Goal: Transaction & Acquisition: Purchase product/service

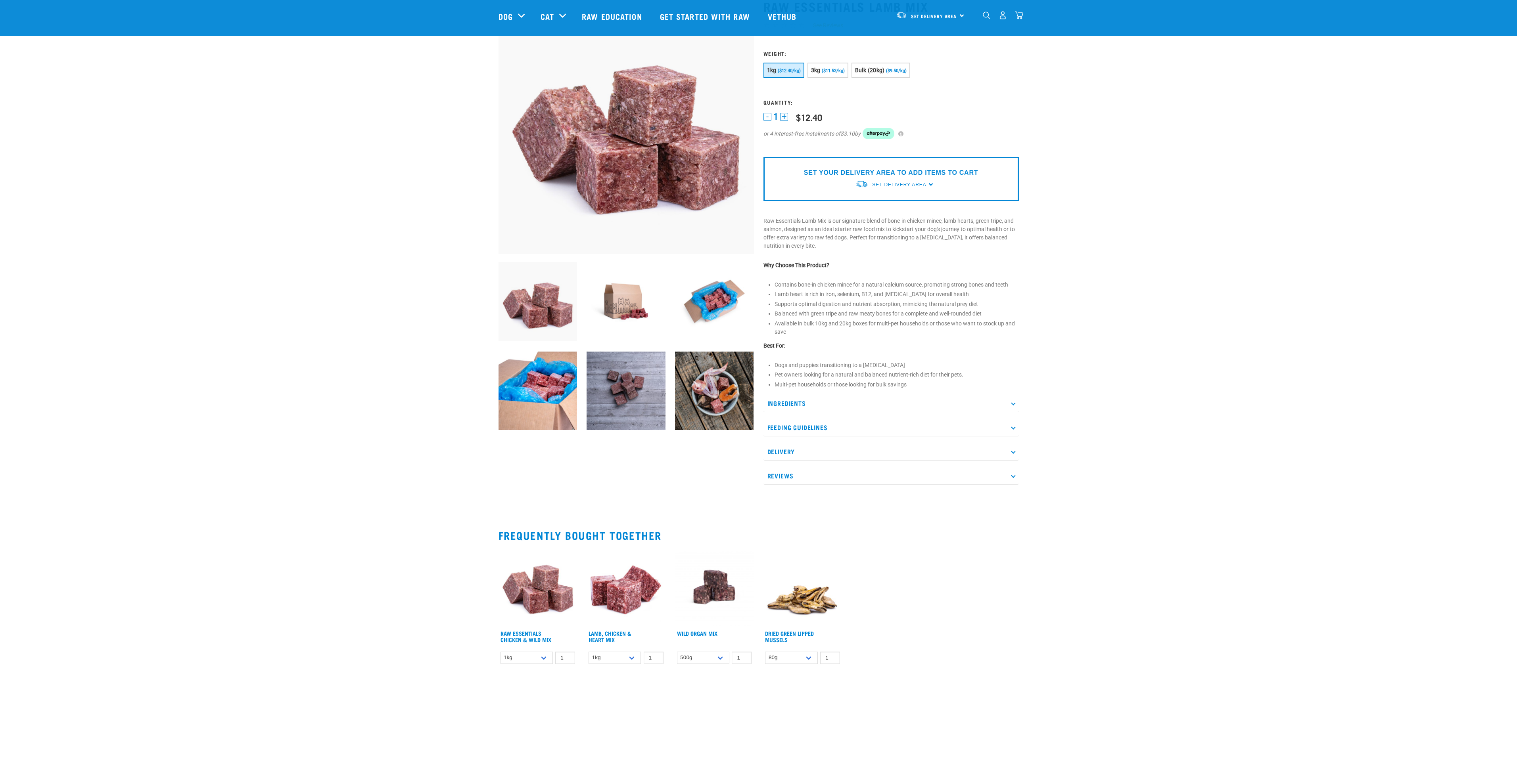
scroll to position [58, 0]
click at [919, 182] on link "Set Delivery Area" at bounding box center [899, 186] width 54 height 7
click at [912, 204] on link "[GEOGRAPHIC_DATA]" at bounding box center [895, 204] width 79 height 13
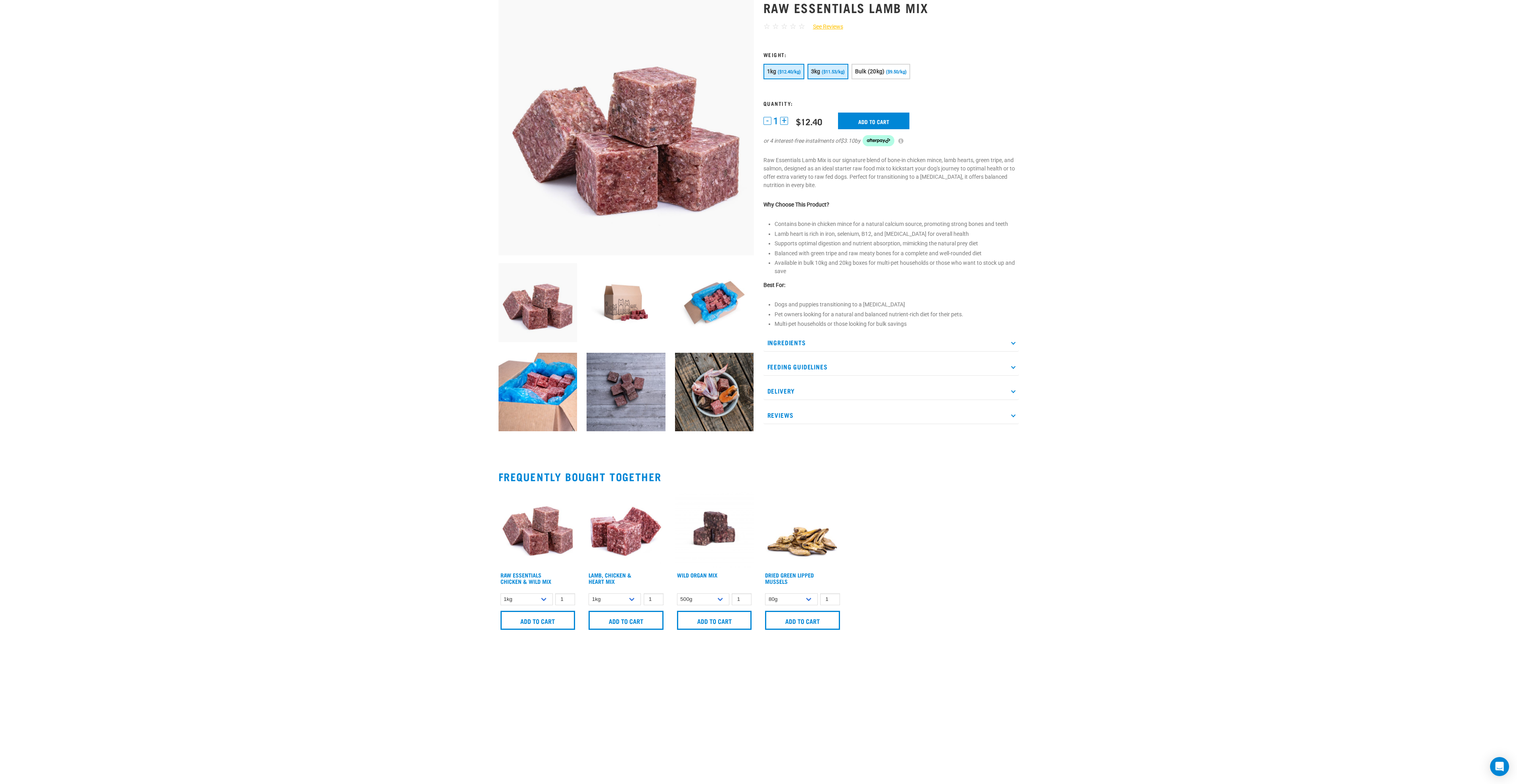
click at [834, 77] on button "3kg ($11.53/kg)" at bounding box center [827, 71] width 41 height 15
click at [787, 118] on button "+" at bounding box center [784, 121] width 8 height 8
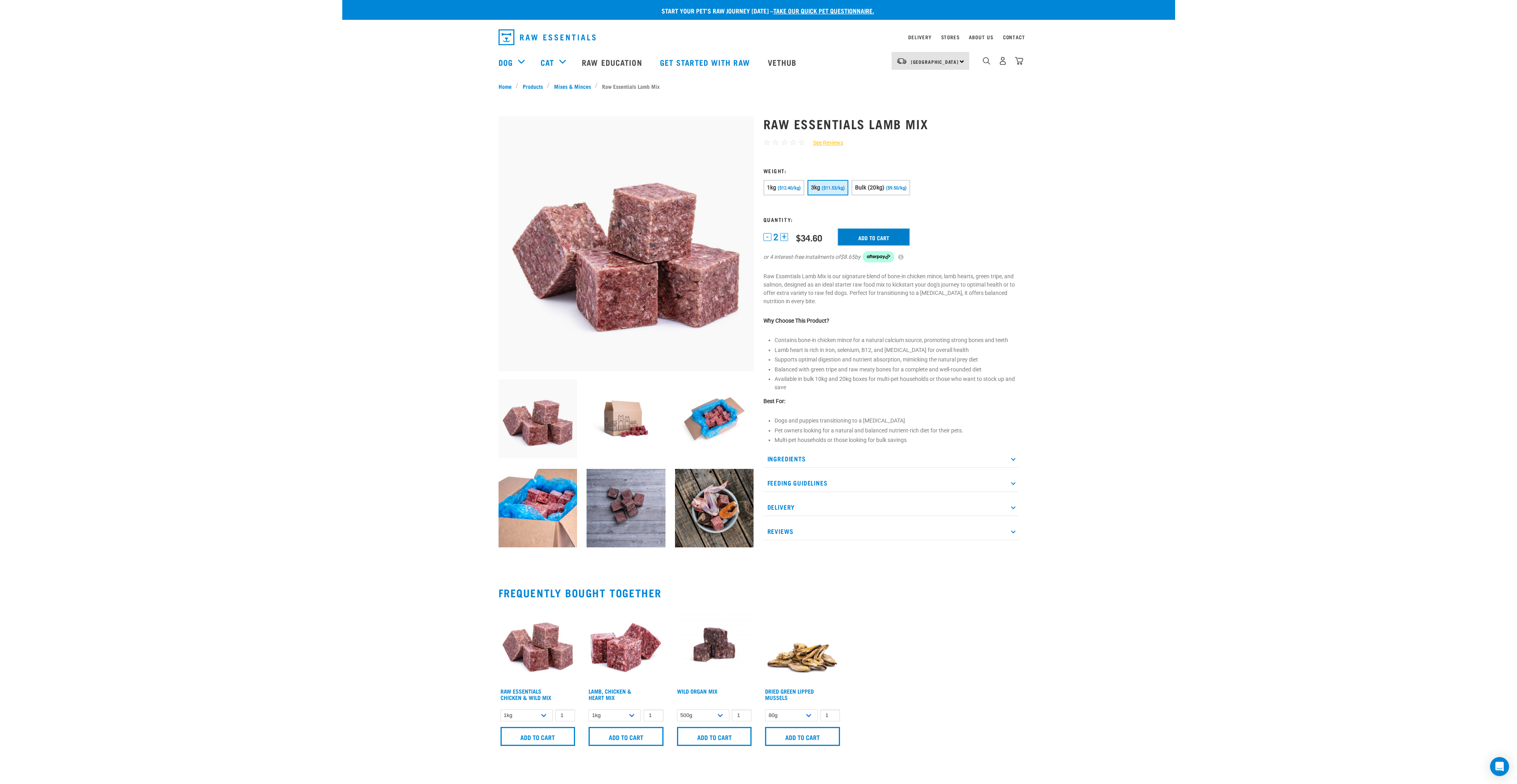
click at [875, 237] on input "Add to cart" at bounding box center [873, 237] width 71 height 16
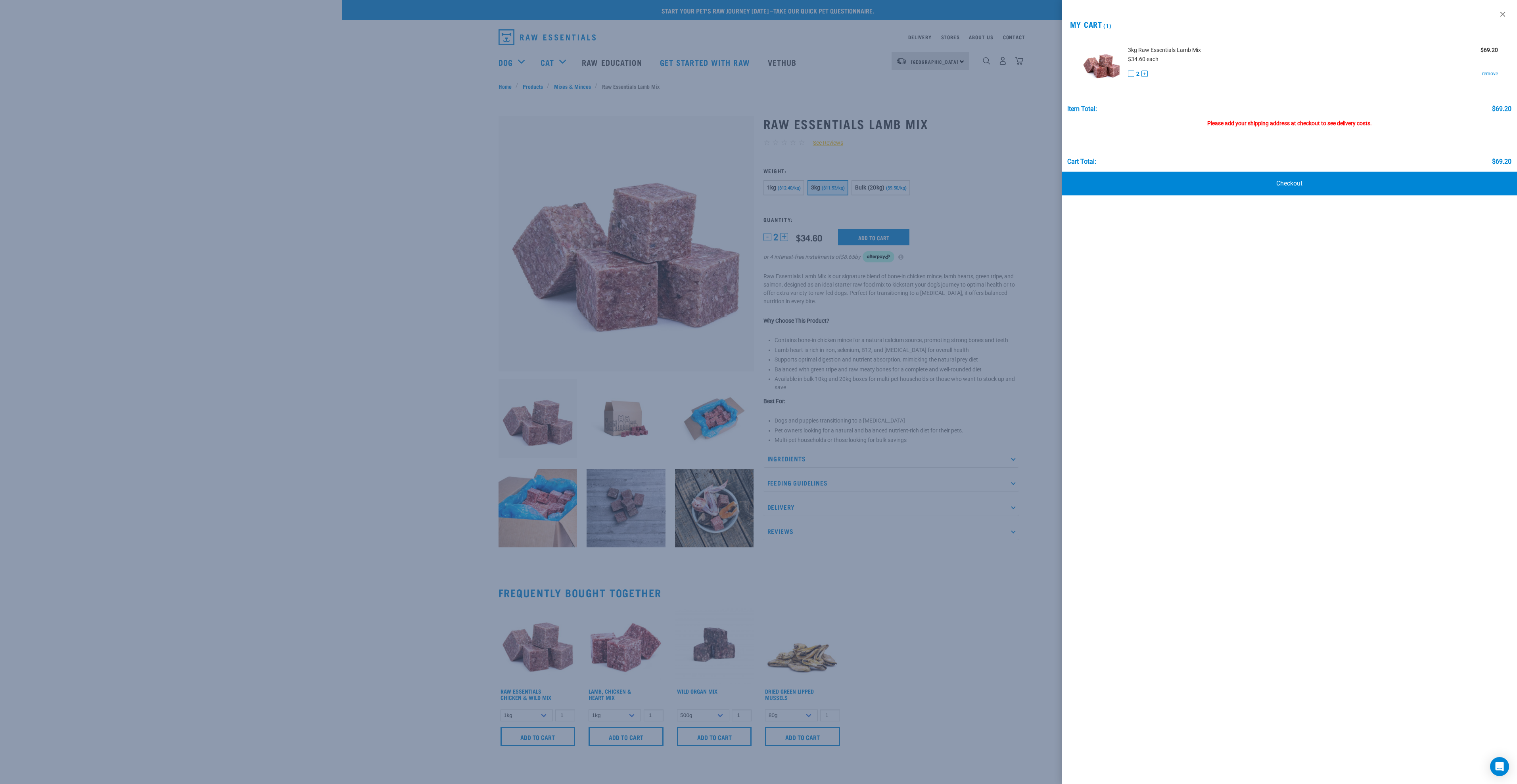
drag, startPoint x: 1296, startPoint y: 125, endPoint x: 1320, endPoint y: 121, distance: 24.3
click at [1296, 125] on div "Please add your shipping address at checkout to see delivery costs." at bounding box center [1289, 119] width 444 height 14
click at [1293, 185] on link "Checkout" at bounding box center [1290, 184] width 455 height 24
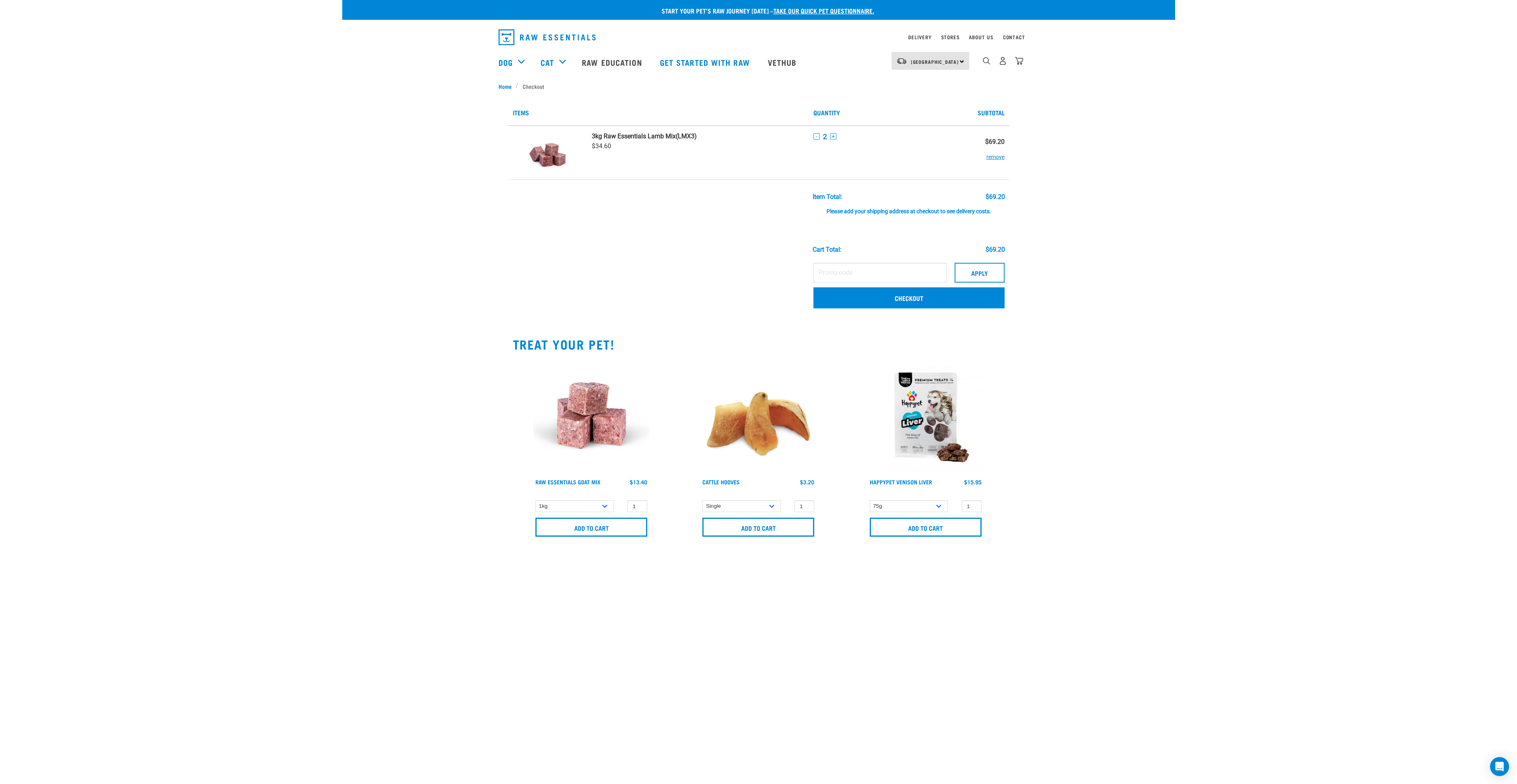
click at [911, 209] on div "Please add your shipping address at checkout to see delivery costs." at bounding box center [909, 208] width 193 height 14
click at [898, 296] on link "Checkout" at bounding box center [909, 297] width 191 height 21
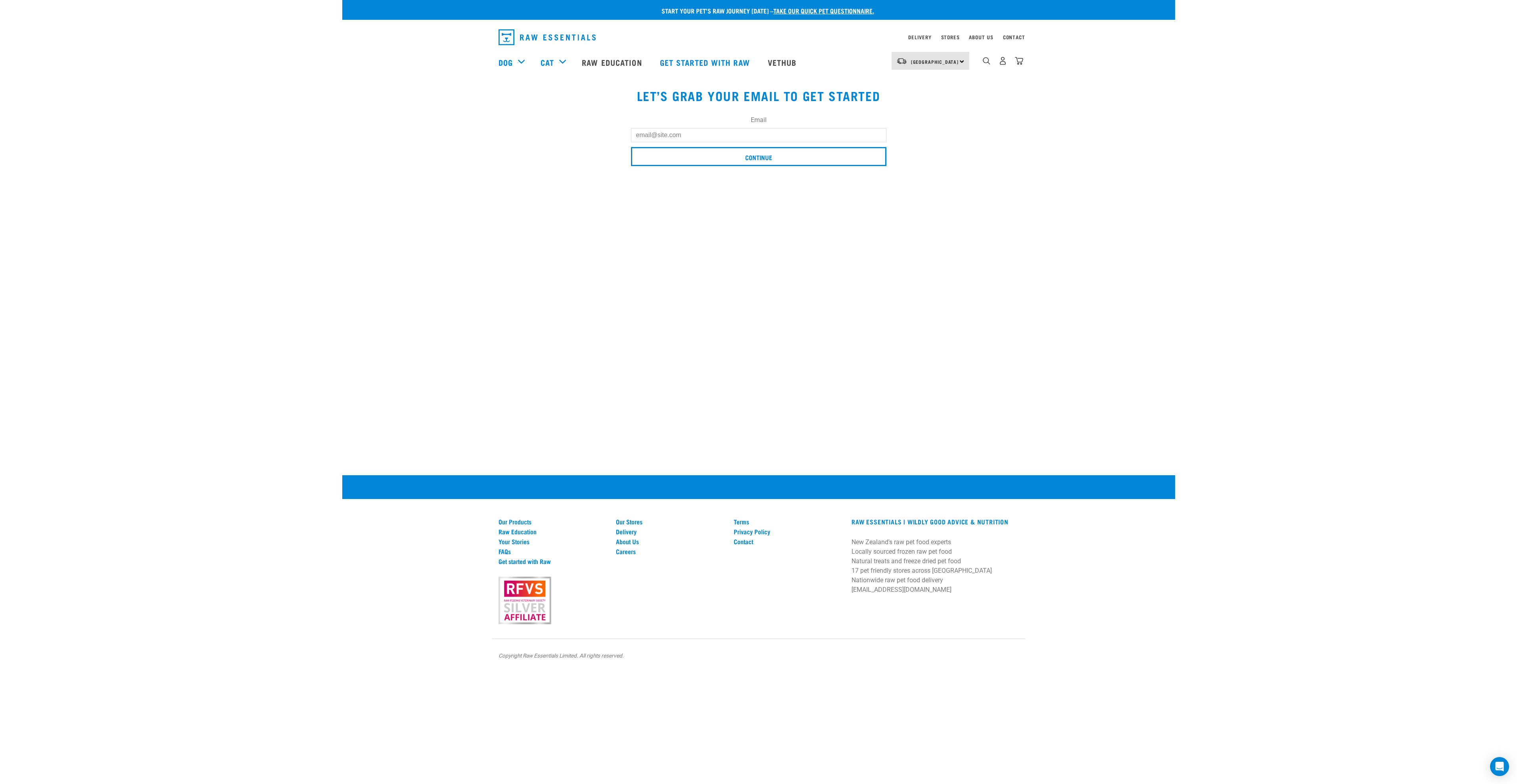
click at [715, 132] on input "Email" at bounding box center [758, 135] width 256 height 14
type input "ottojac"
click at [1005, 65] on img "dropdown navigation" at bounding box center [1003, 61] width 8 height 8
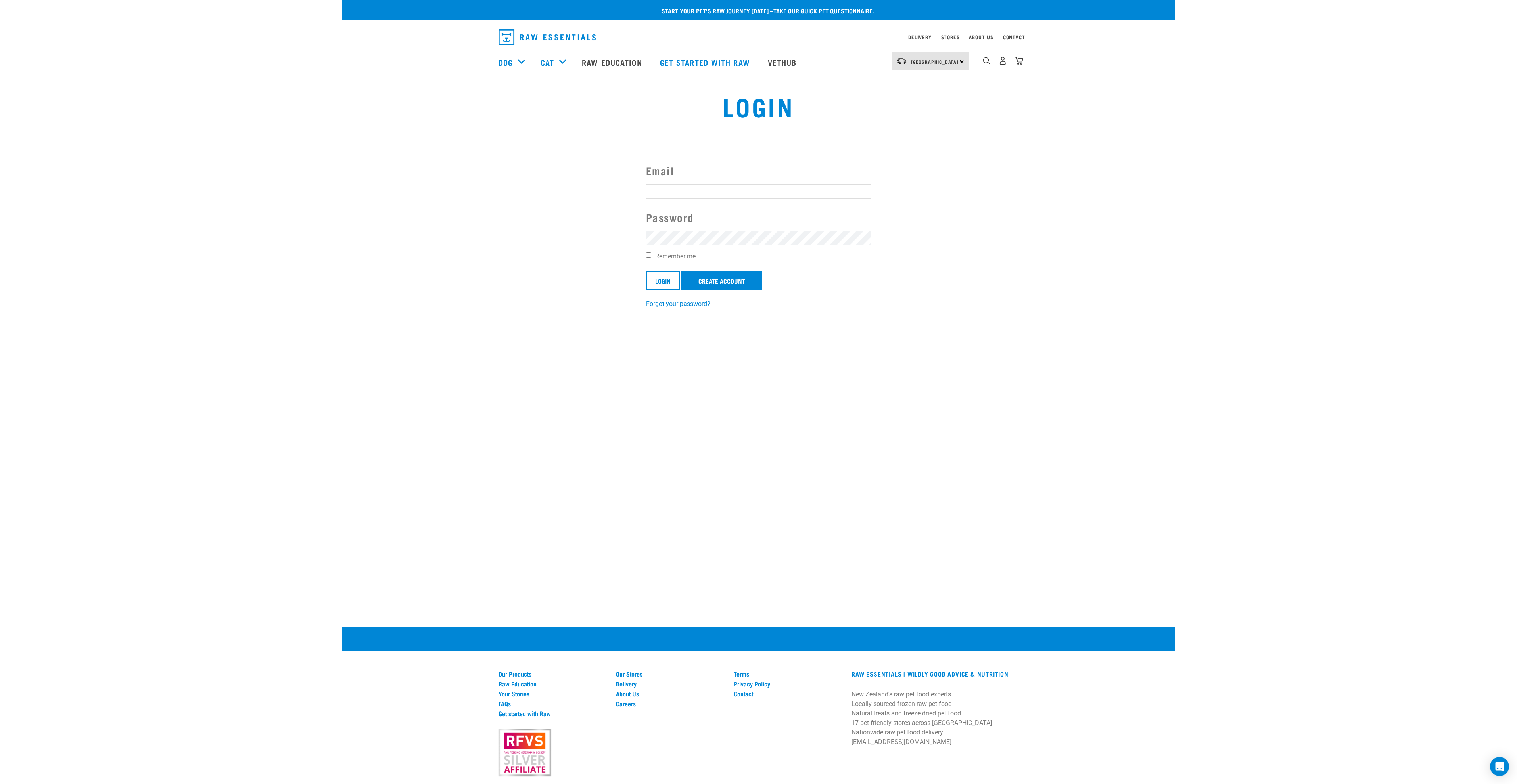
click at [810, 190] on input "Email" at bounding box center [758, 191] width 226 height 14
type input "[EMAIL_ADDRESS][DOMAIN_NAME]"
click at [678, 253] on label "Remember me" at bounding box center [758, 257] width 226 height 9
click at [651, 253] on input "Remember me" at bounding box center [648, 255] width 5 height 5
checkbox input "true"
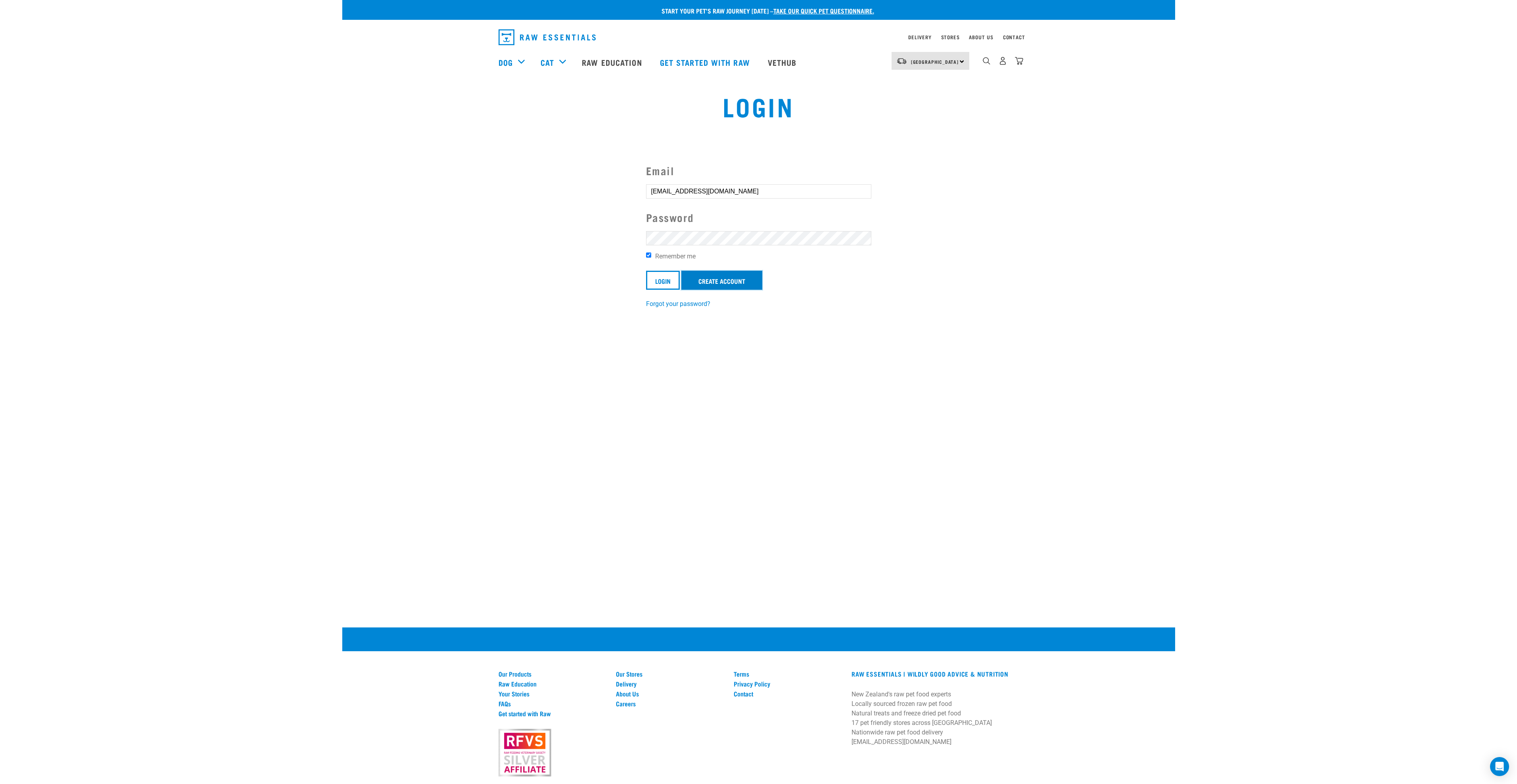
click at [731, 276] on link "Create Account" at bounding box center [721, 280] width 81 height 19
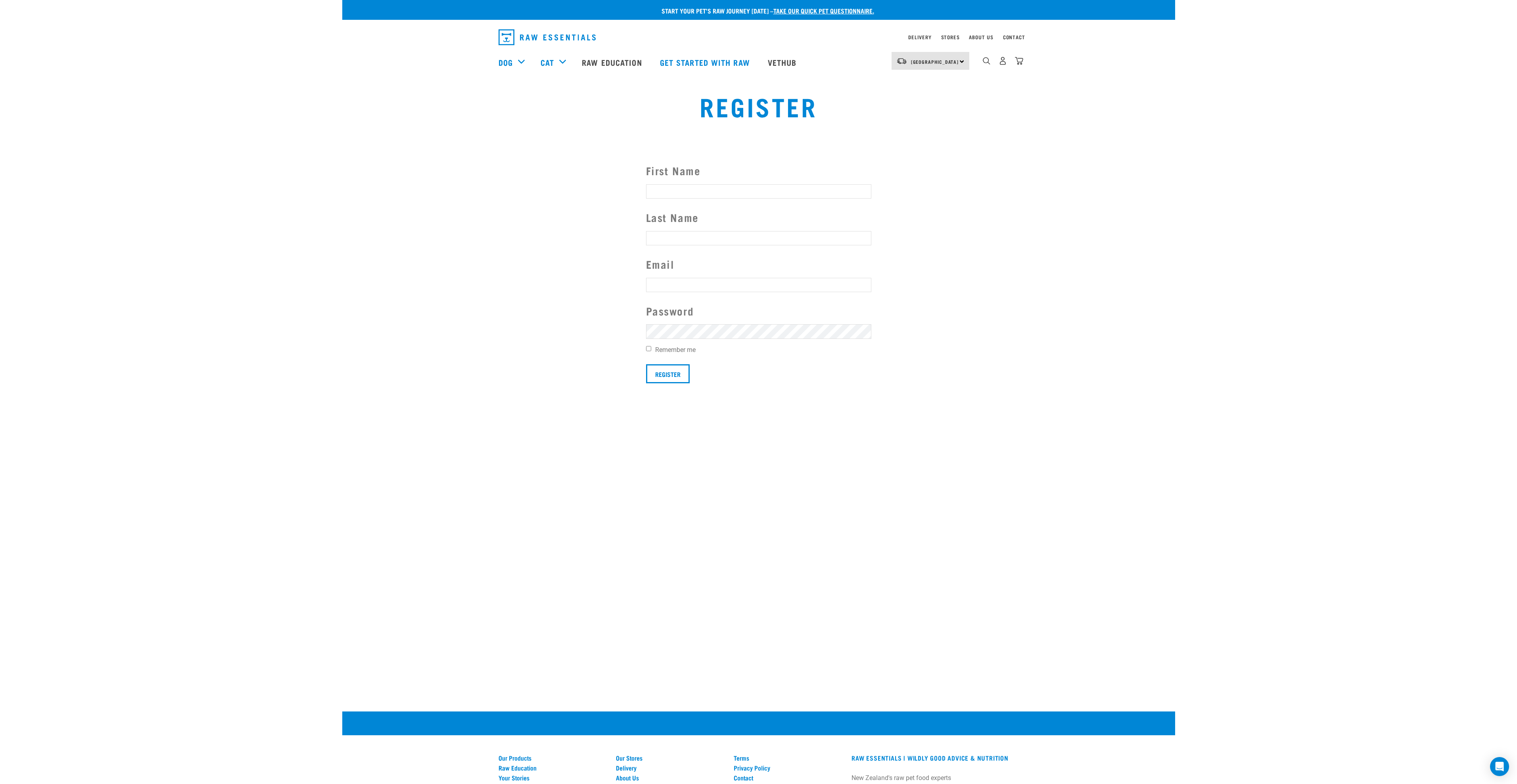
click at [862, 192] on input "First Name" at bounding box center [758, 191] width 226 height 14
type input "Jacques"
type input "Otto"
type input "ottojacques@gmail.com"
drag, startPoint x: 734, startPoint y: 241, endPoint x: 611, endPoint y: 227, distance: 123.8
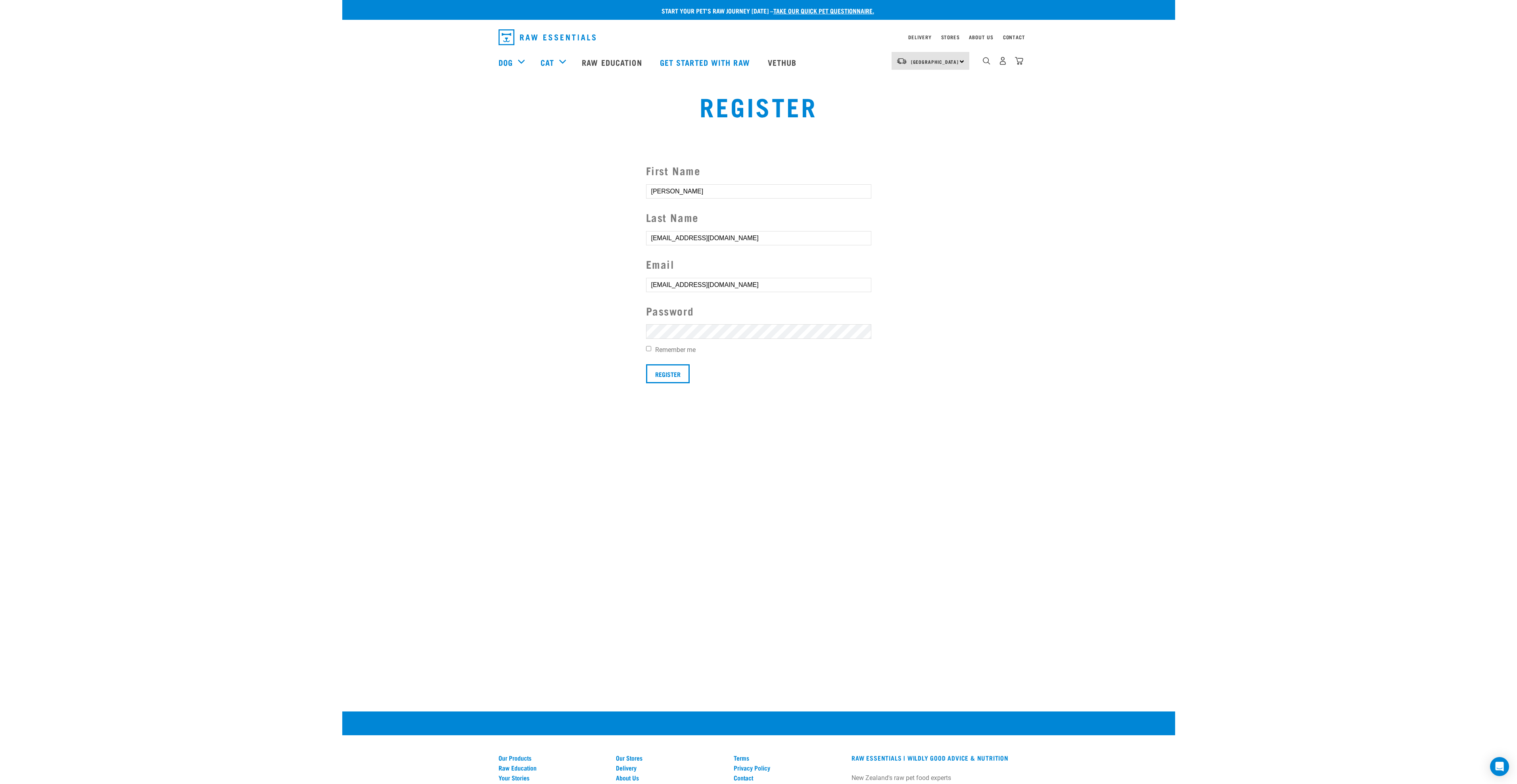
click at [614, 228] on section "First Name Jacques Last Name ottojacques@gmail.com Email ottojacques@gmail.com …" at bounding box center [758, 273] width 833 height 260
type input "Otto"
click at [668, 347] on label "Remember me" at bounding box center [758, 350] width 226 height 9
click at [651, 347] on input "Remember me" at bounding box center [648, 348] width 5 height 5
checkbox input "true"
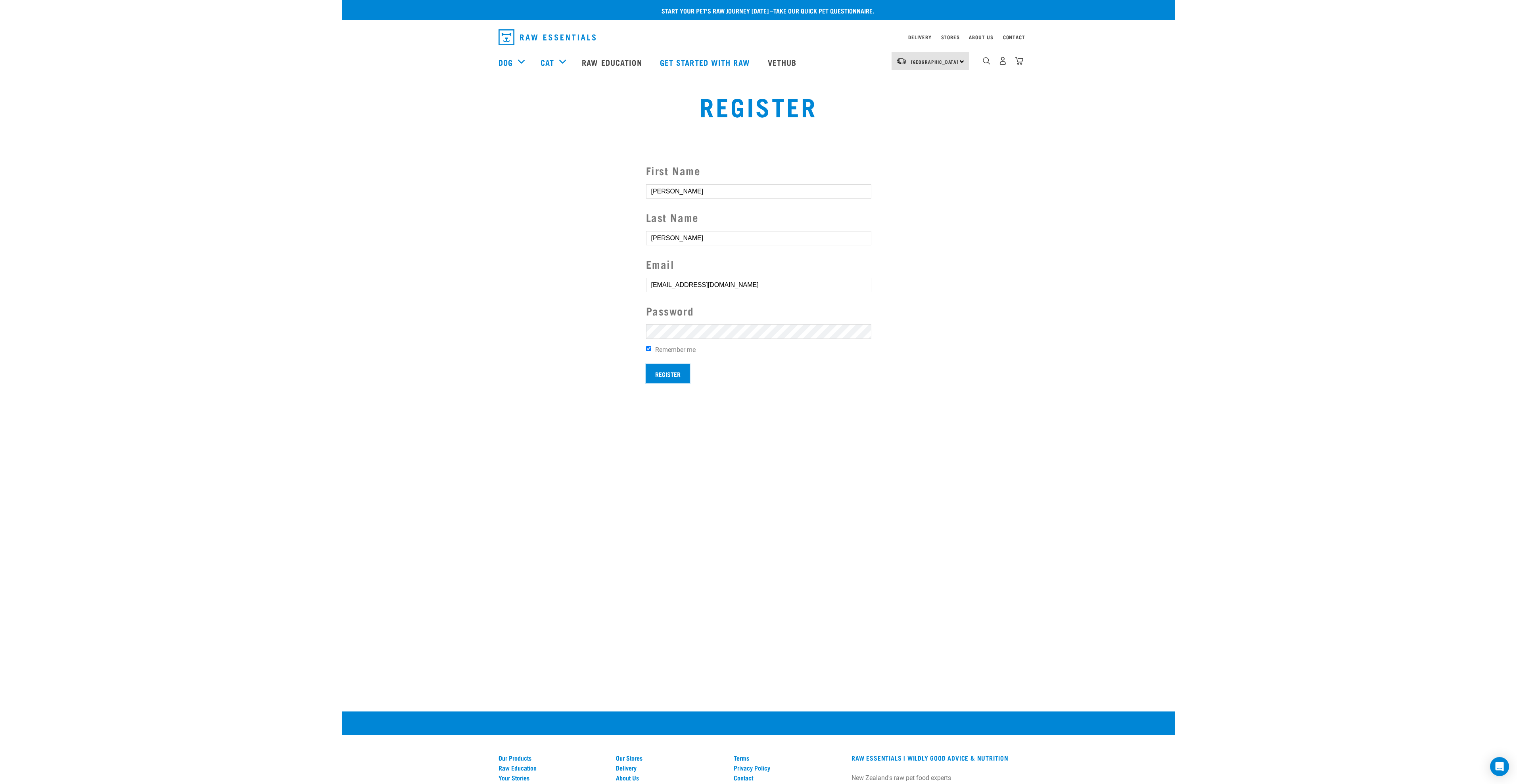
click at [675, 370] on input "Register" at bounding box center [668, 374] width 44 height 19
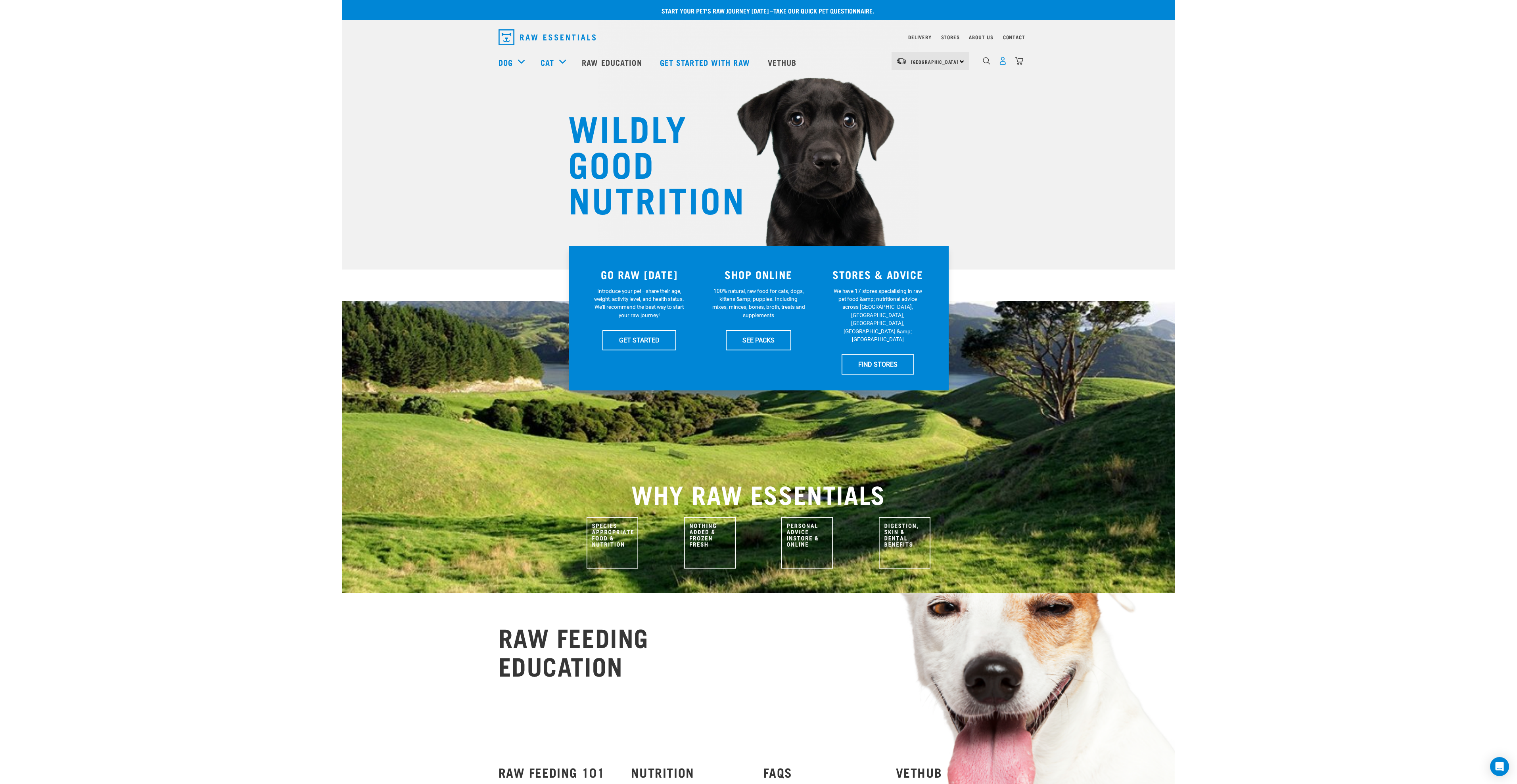
click at [1002, 61] on img "dropdown navigation" at bounding box center [1003, 61] width 8 height 8
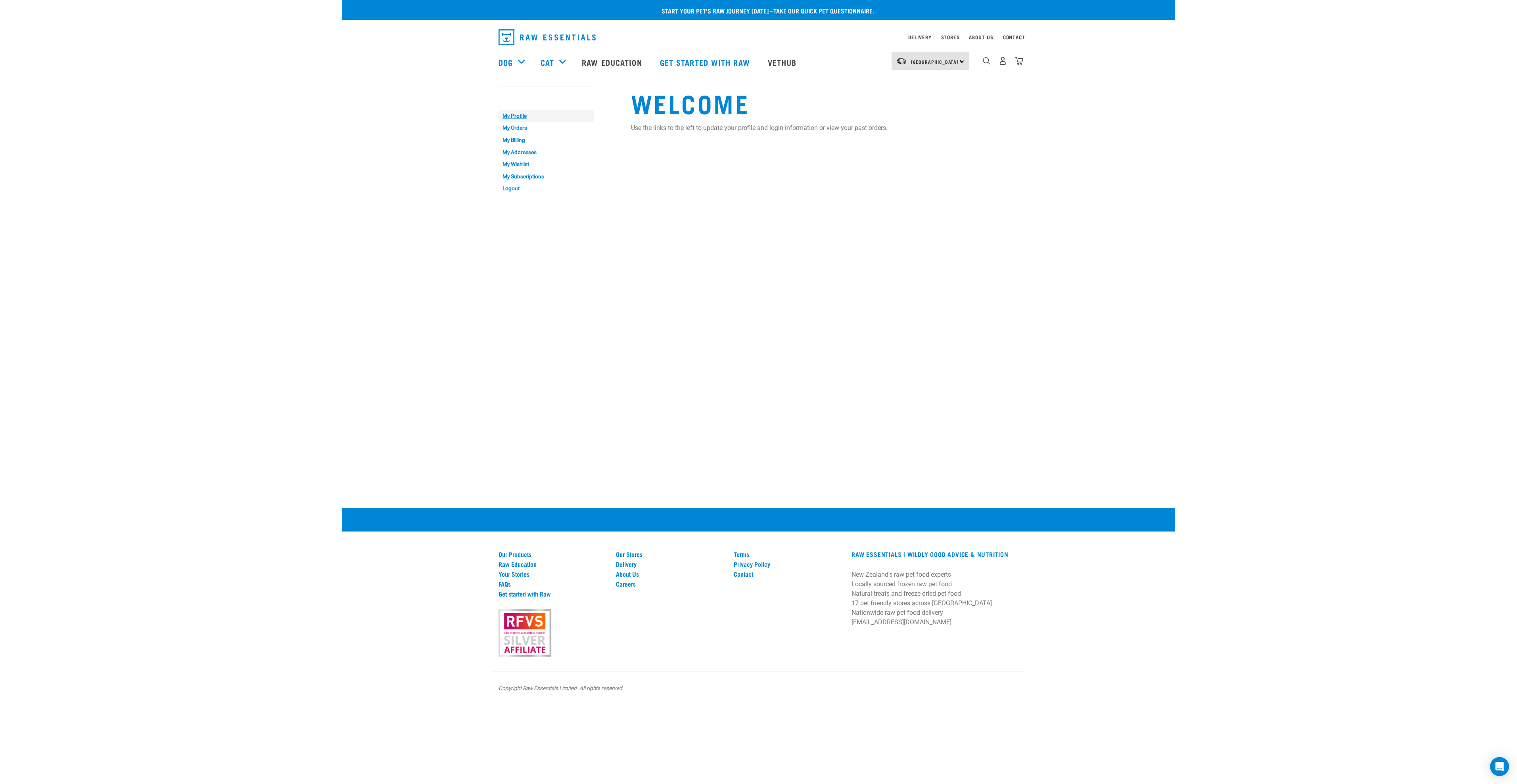
click at [506, 116] on link "My Profile" at bounding box center [546, 116] width 95 height 12
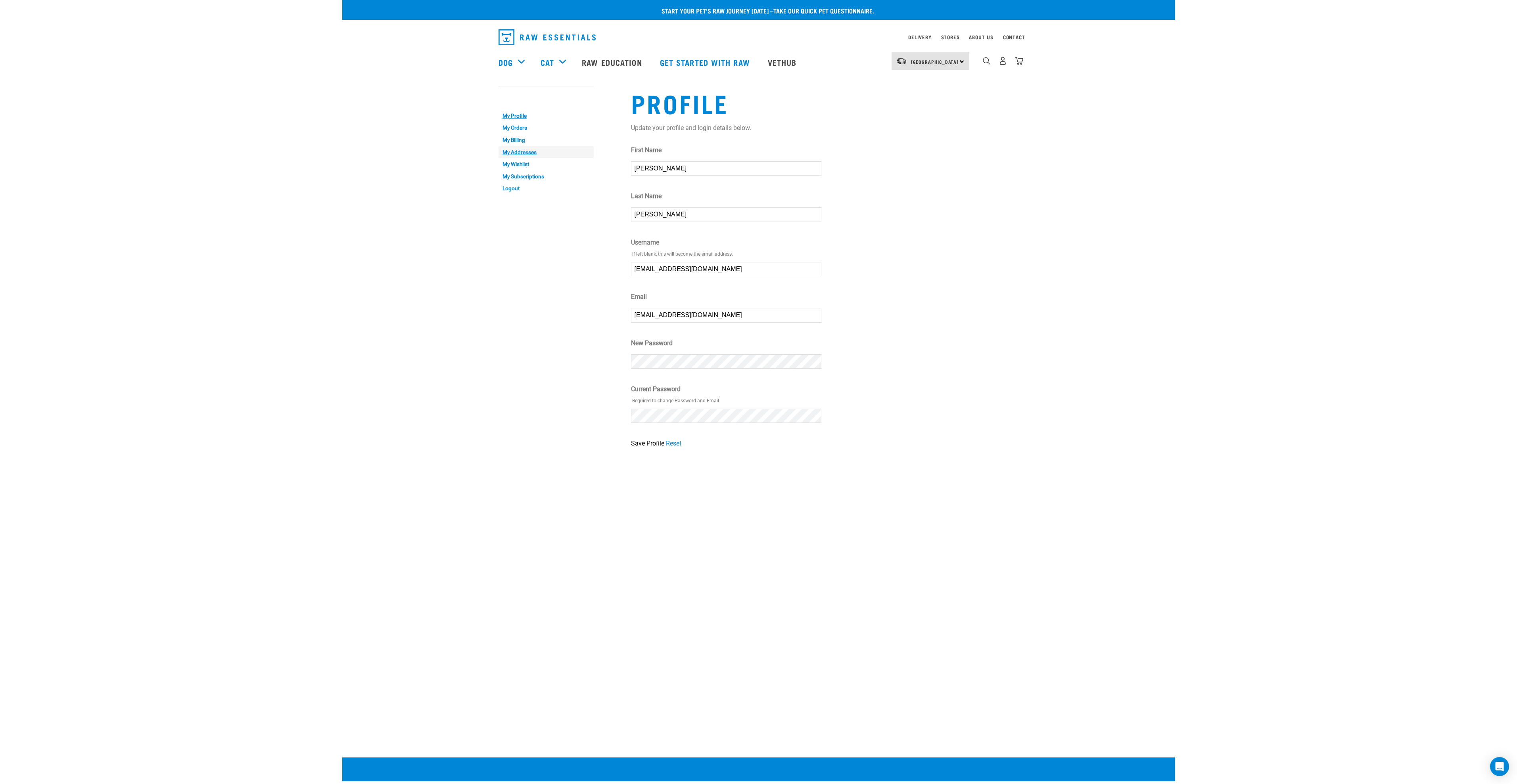
click at [521, 151] on link "My Addresses" at bounding box center [546, 152] width 95 height 12
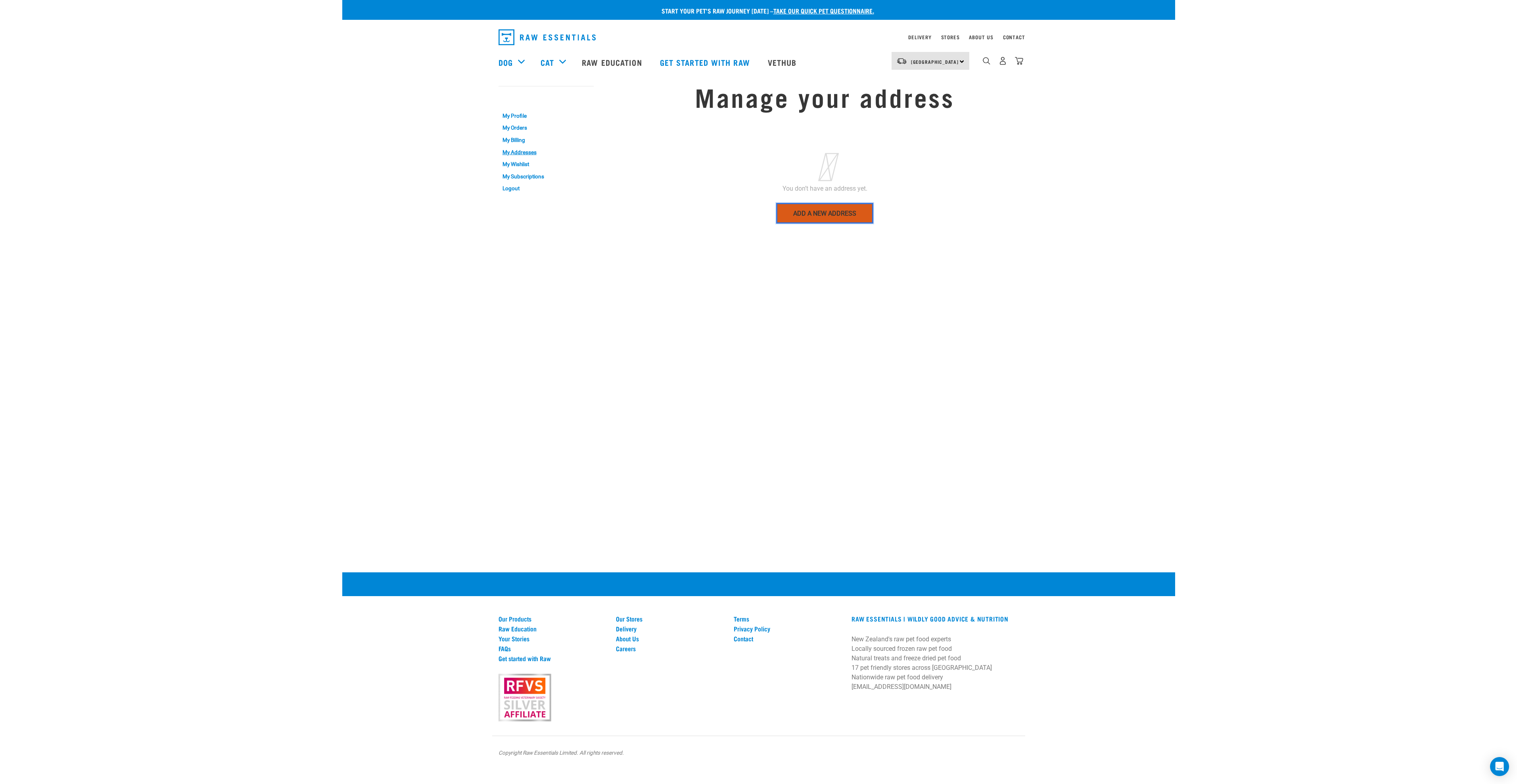
click at [862, 219] on link "Add a new address" at bounding box center [824, 213] width 97 height 21
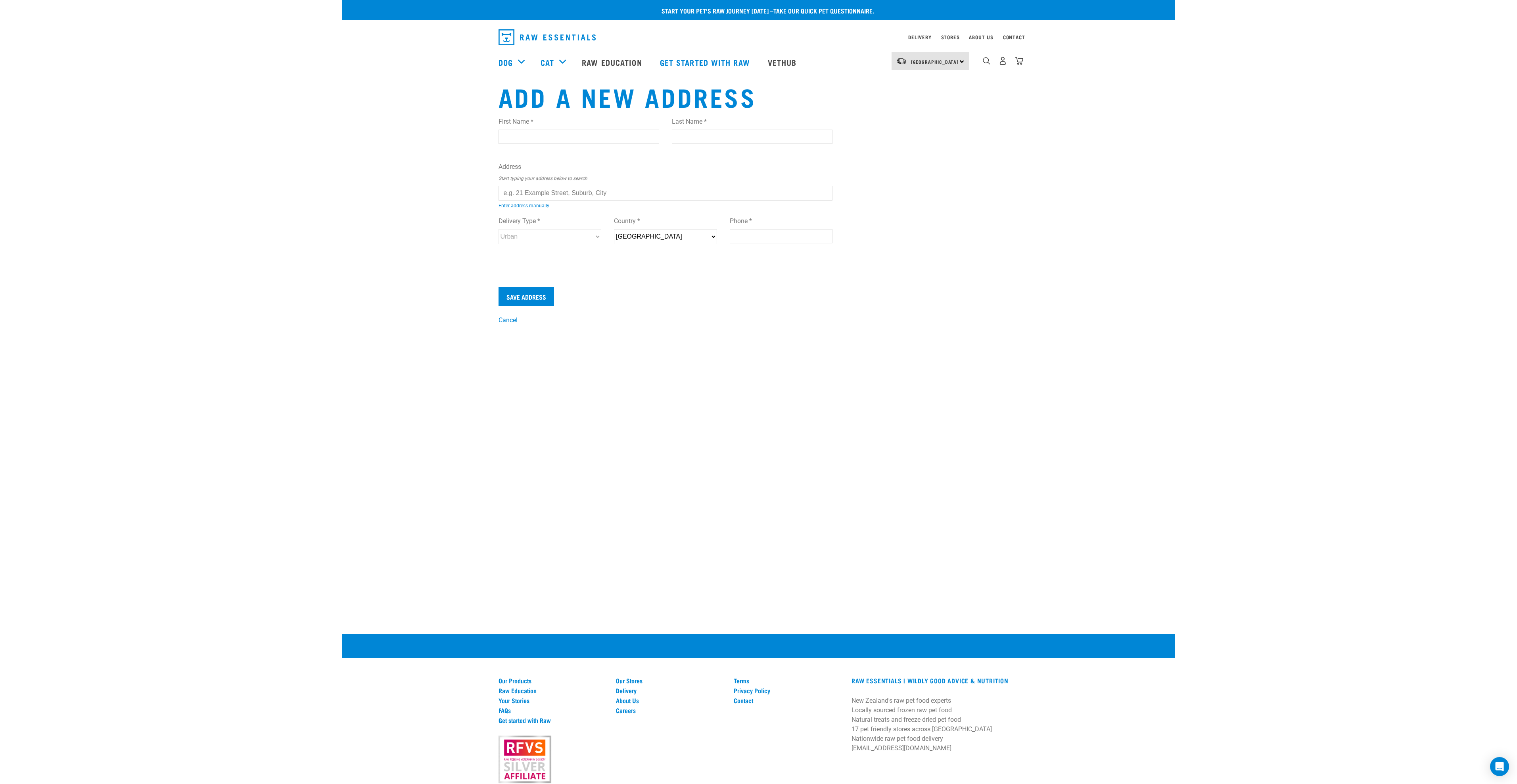
click at [568, 138] on input "First Name *" at bounding box center [579, 137] width 161 height 14
type input "[PERSON_NAME]"
click at [745, 139] on input "Last Name *" at bounding box center [752, 137] width 161 height 14
type input "[PERSON_NAME]"
click at [634, 192] on input "text" at bounding box center [666, 193] width 334 height 14
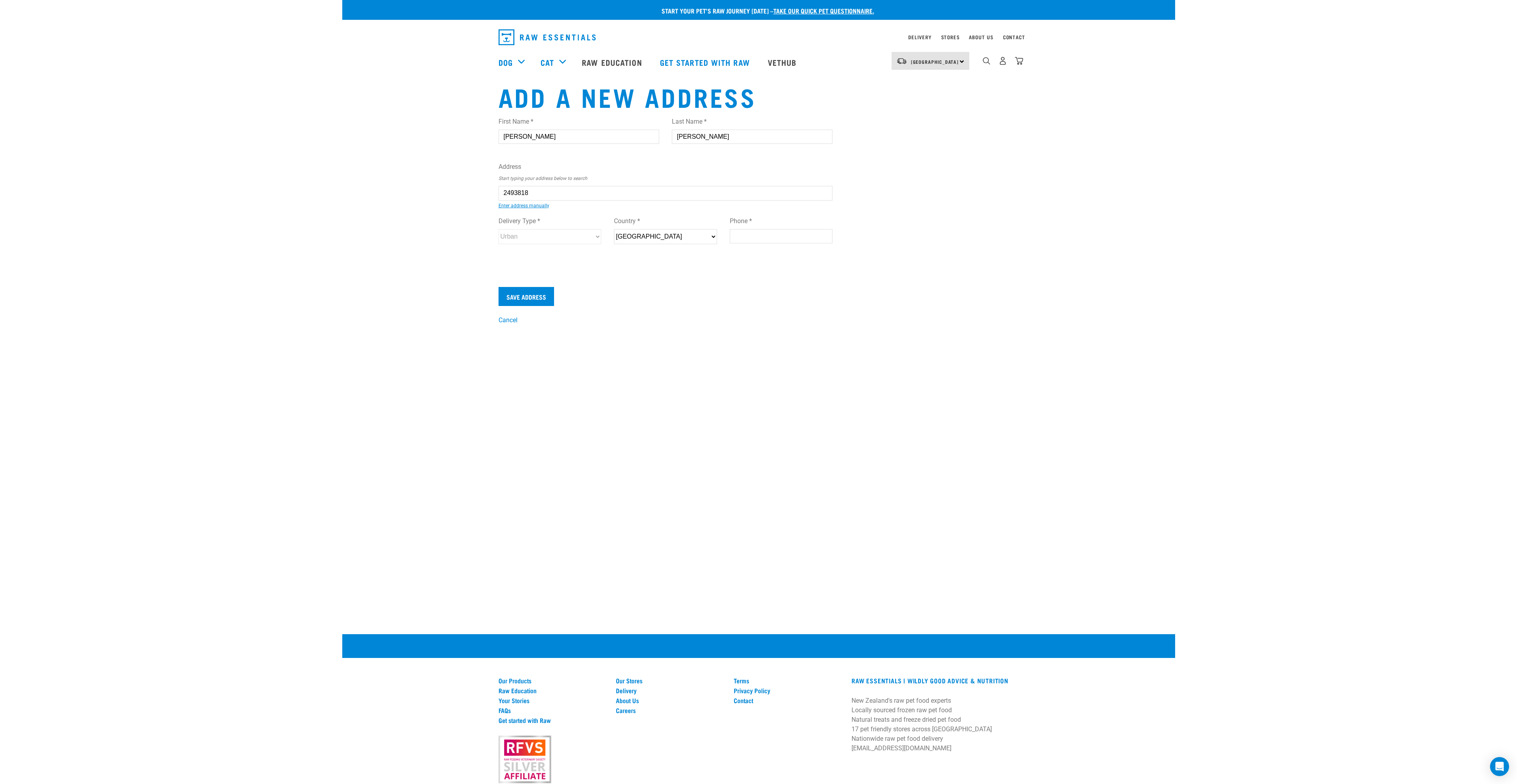
click at [632, 219] on div "First Name * Jacques Last Name * Otto Address Start typing your address below t…" at bounding box center [666, 188] width 334 height 155
type input "28A Aramoana Avenue, Devonport, Auckland 0624"
type input "28A Aramoana Avenue"
type input "Devonport"
type input "Auckland"
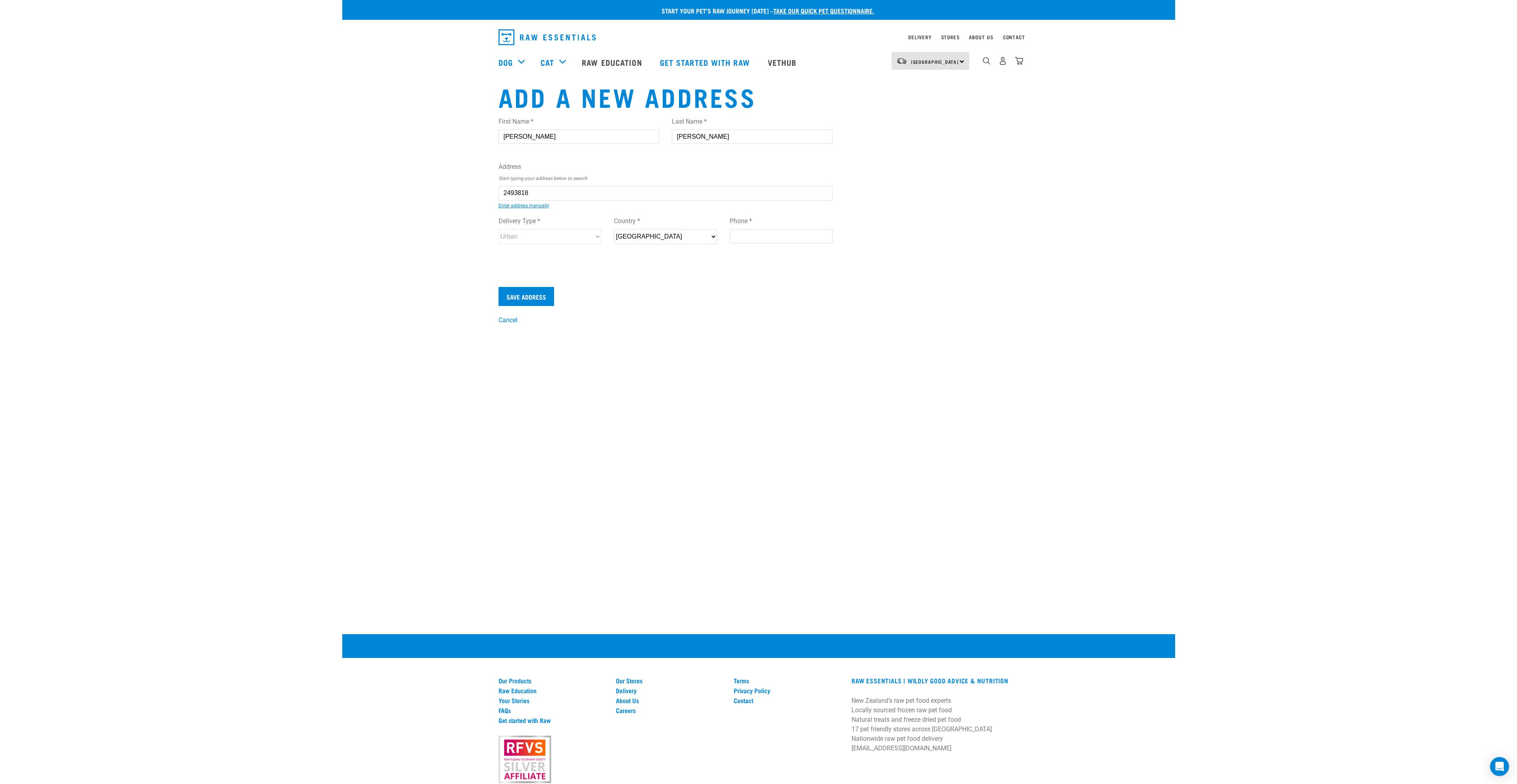
select select "AUK"
type input "0624"
select select "Urban"
type input "28A Aramoana Avenue, Devonport, Auckland 0624"
click at [756, 236] on input "Phone *" at bounding box center [781, 236] width 103 height 14
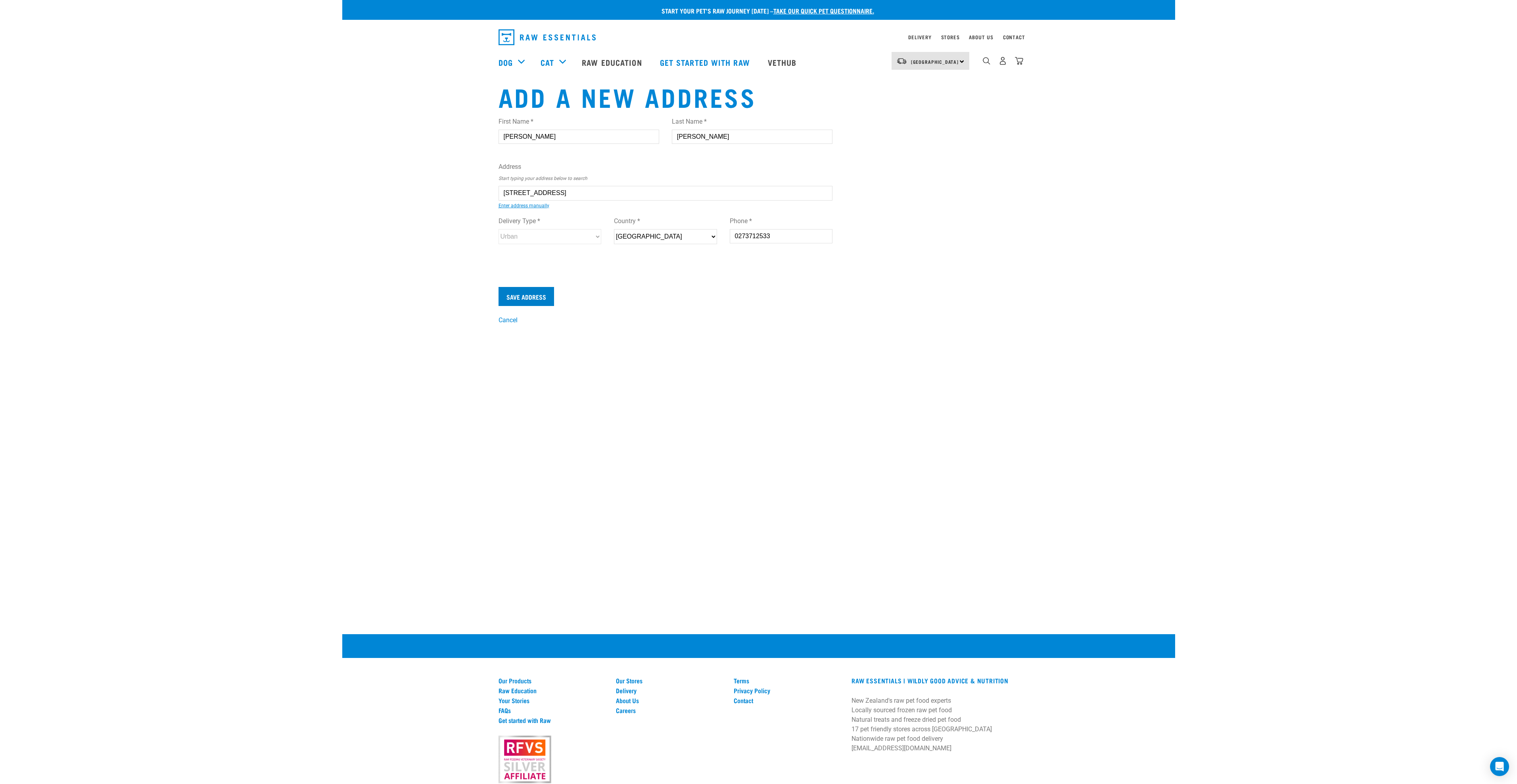
type input "0273712533"
click at [539, 299] on input "Save Address" at bounding box center [526, 297] width 55 height 19
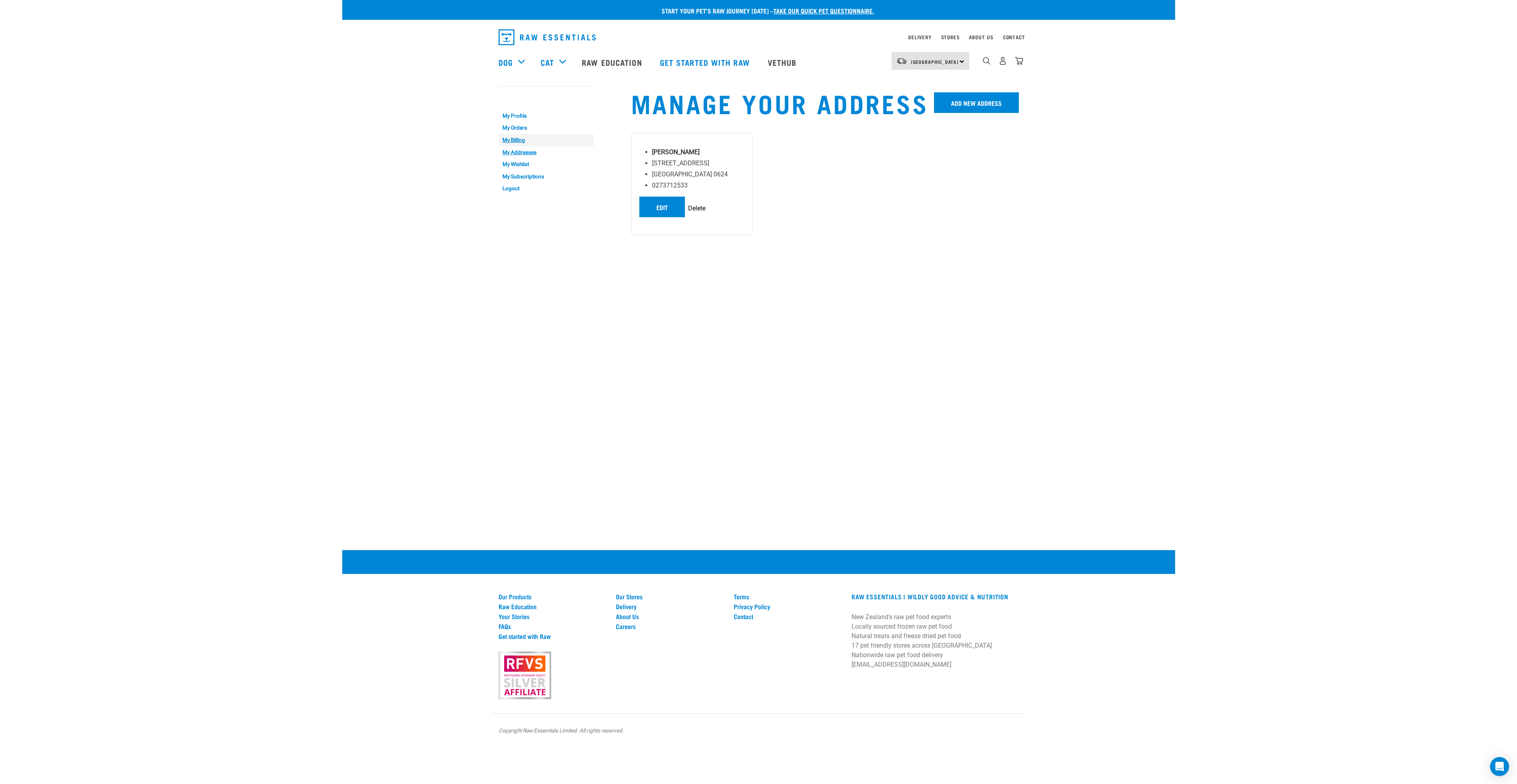
click at [520, 141] on link "My Billing" at bounding box center [546, 140] width 95 height 12
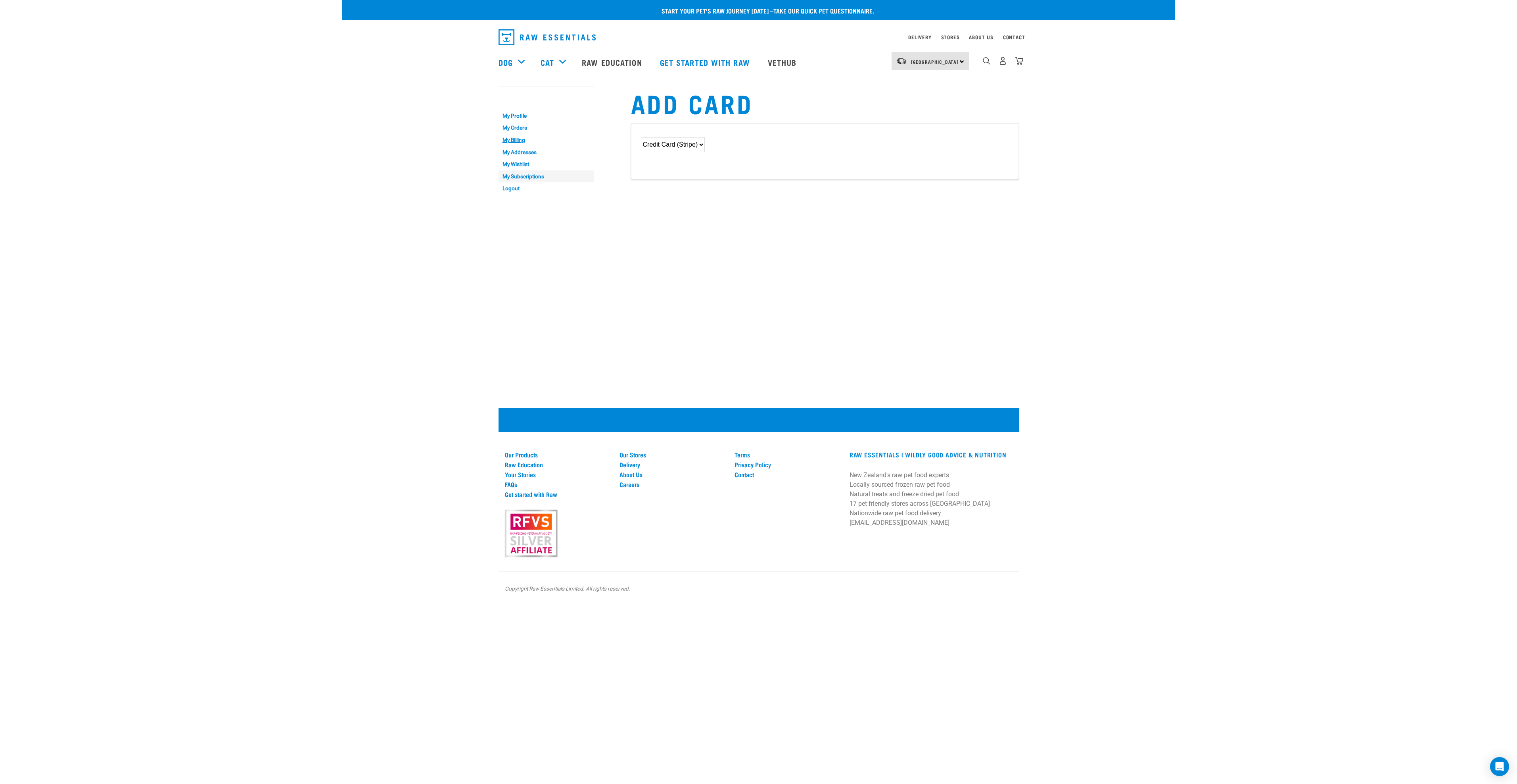
click at [534, 174] on link "My Subscriptions" at bounding box center [546, 177] width 95 height 12
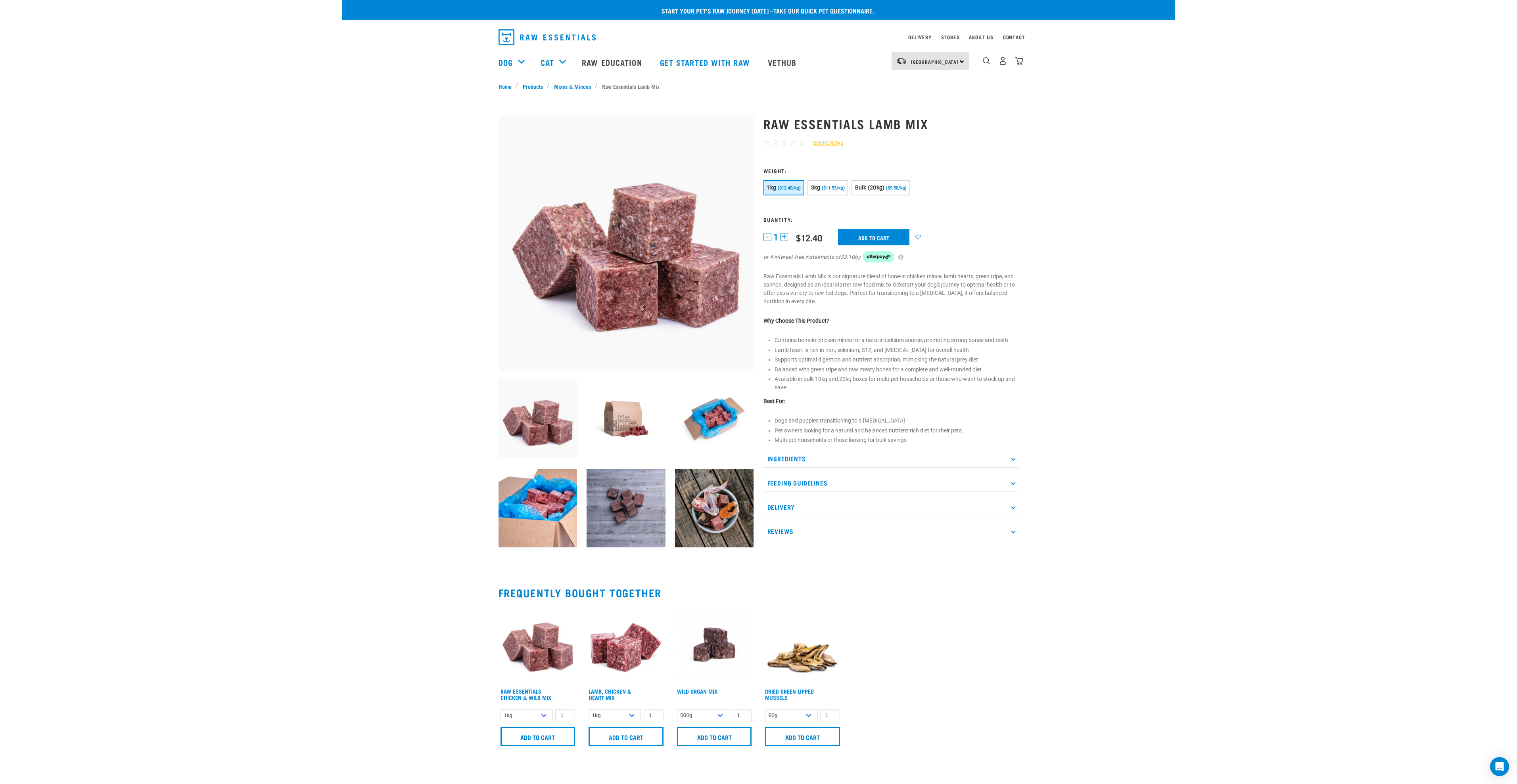
click at [786, 238] on button "+" at bounding box center [784, 237] width 8 height 8
click at [823, 190] on span "($11.53/kg)" at bounding box center [833, 188] width 23 height 5
click at [880, 238] on input "Add to cart" at bounding box center [873, 237] width 71 height 16
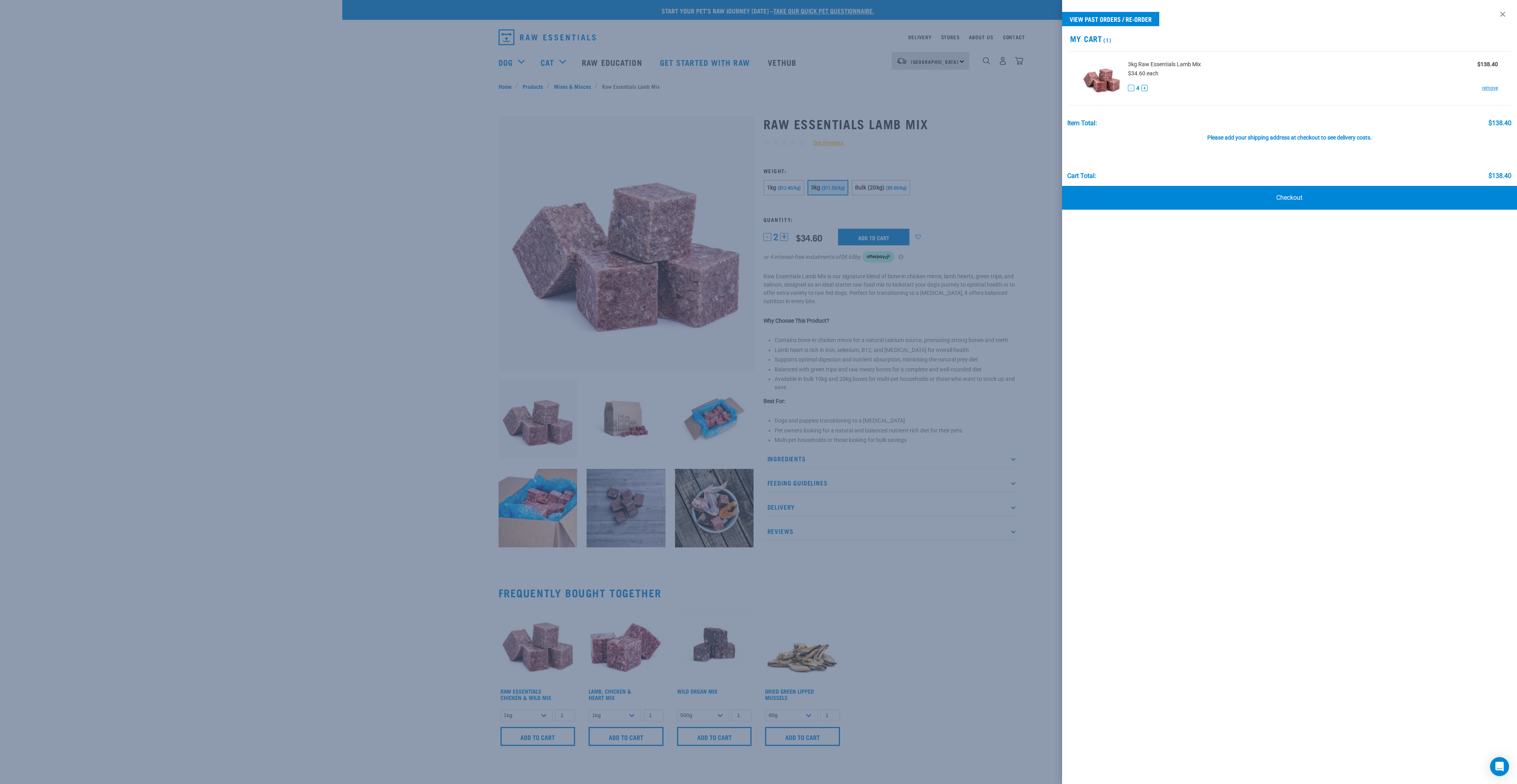
click at [1131, 89] on button "-" at bounding box center [1131, 88] width 6 height 6
click at [1241, 201] on link "Checkout" at bounding box center [1290, 198] width 455 height 24
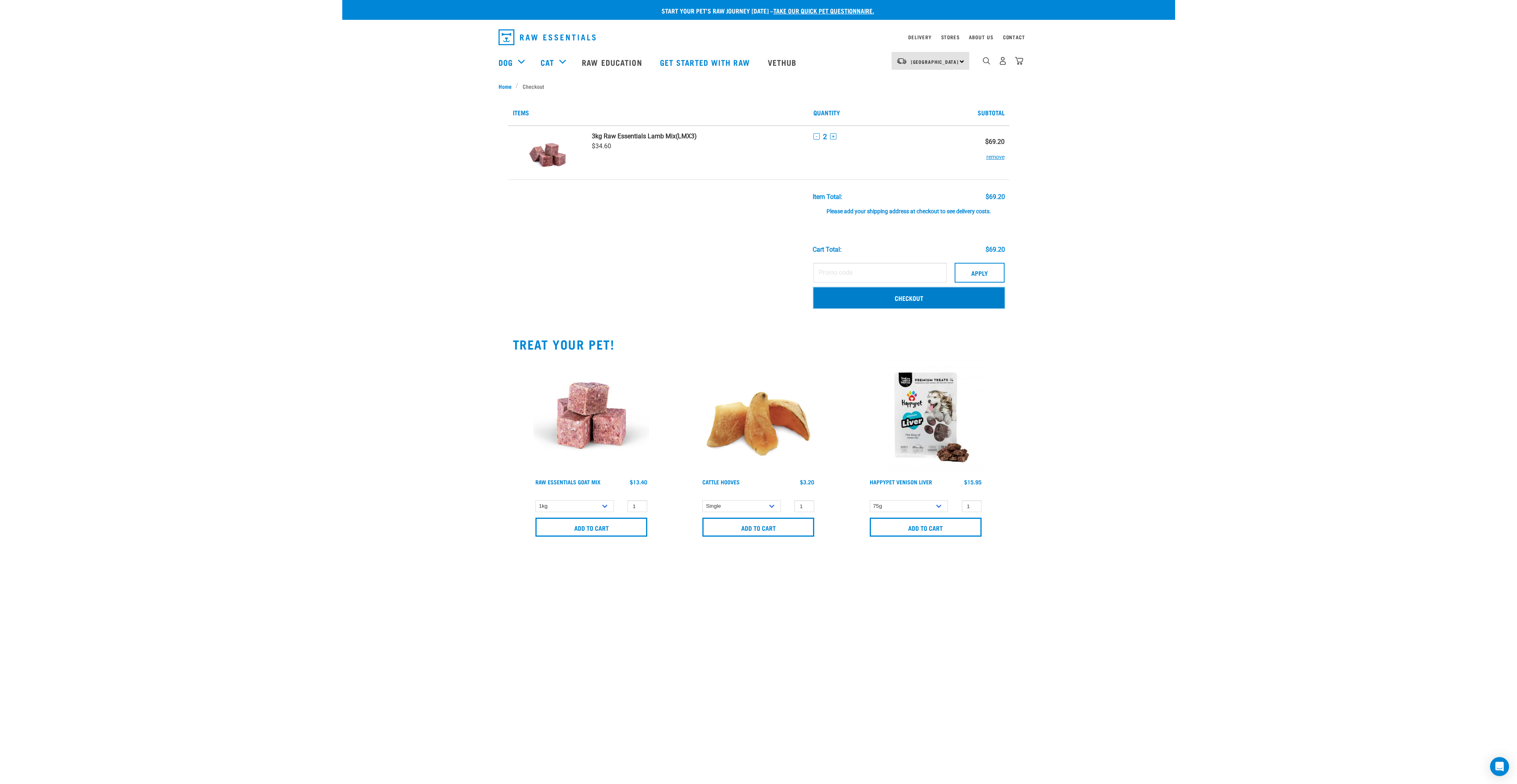
click at [885, 300] on link "Checkout" at bounding box center [909, 297] width 191 height 21
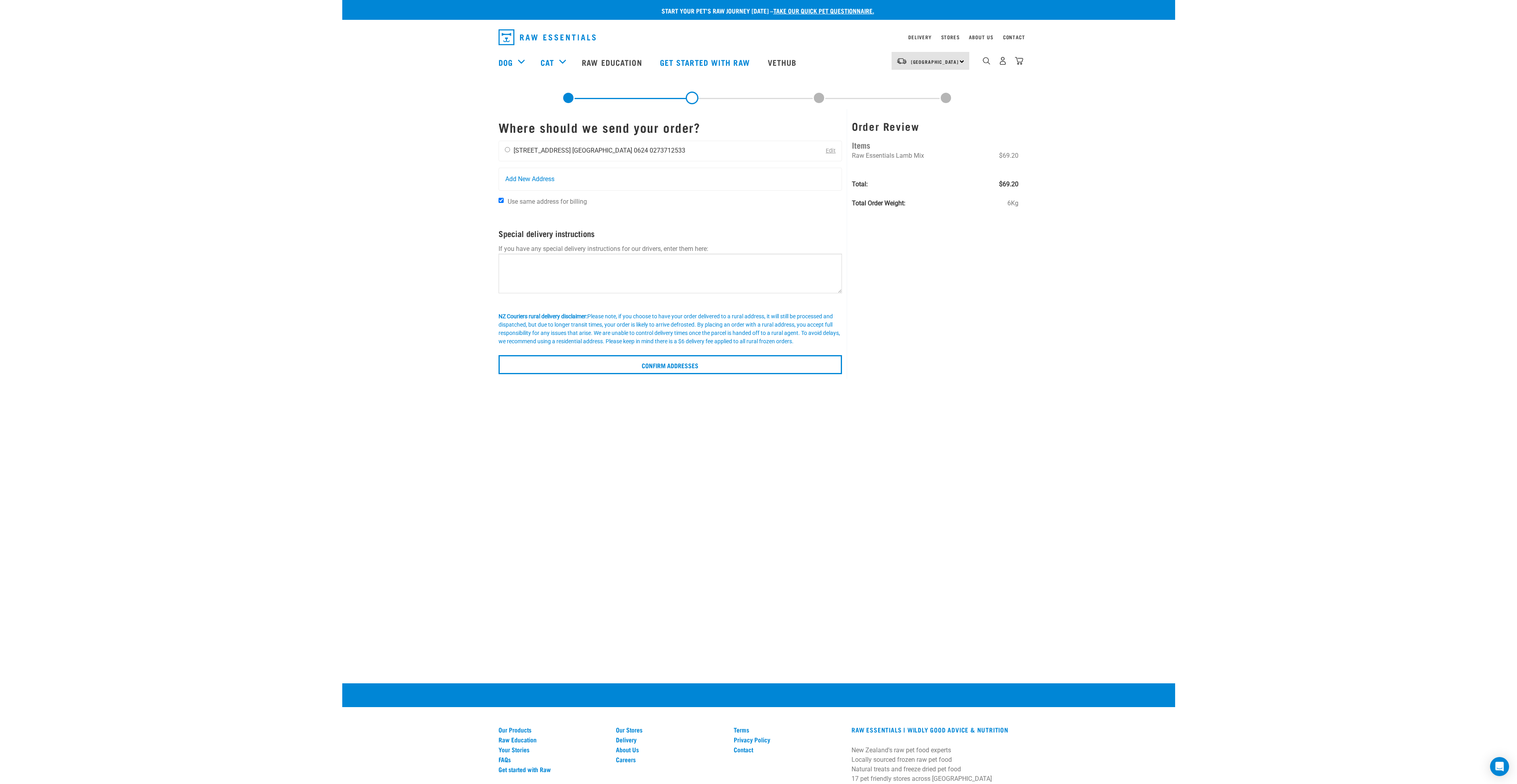
click at [586, 150] on li "[GEOGRAPHIC_DATA] 0624" at bounding box center [610, 150] width 76 height 8
click at [508, 149] on input "radio" at bounding box center [507, 150] width 5 height 5
radio input "true"
click at [823, 364] on input "Confirm addresses" at bounding box center [671, 364] width 344 height 19
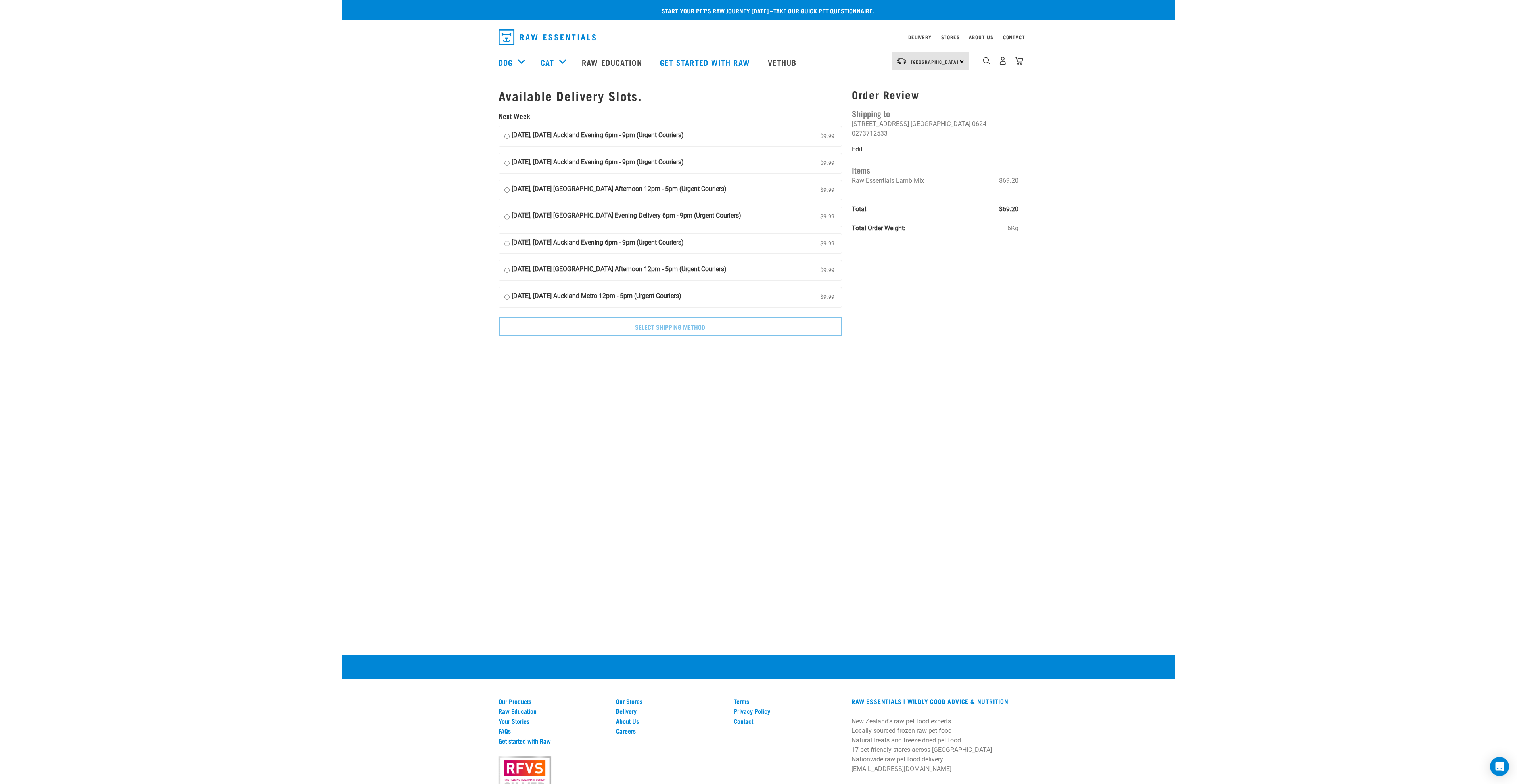
click at [854, 145] on link "Edit" at bounding box center [857, 149] width 11 height 8
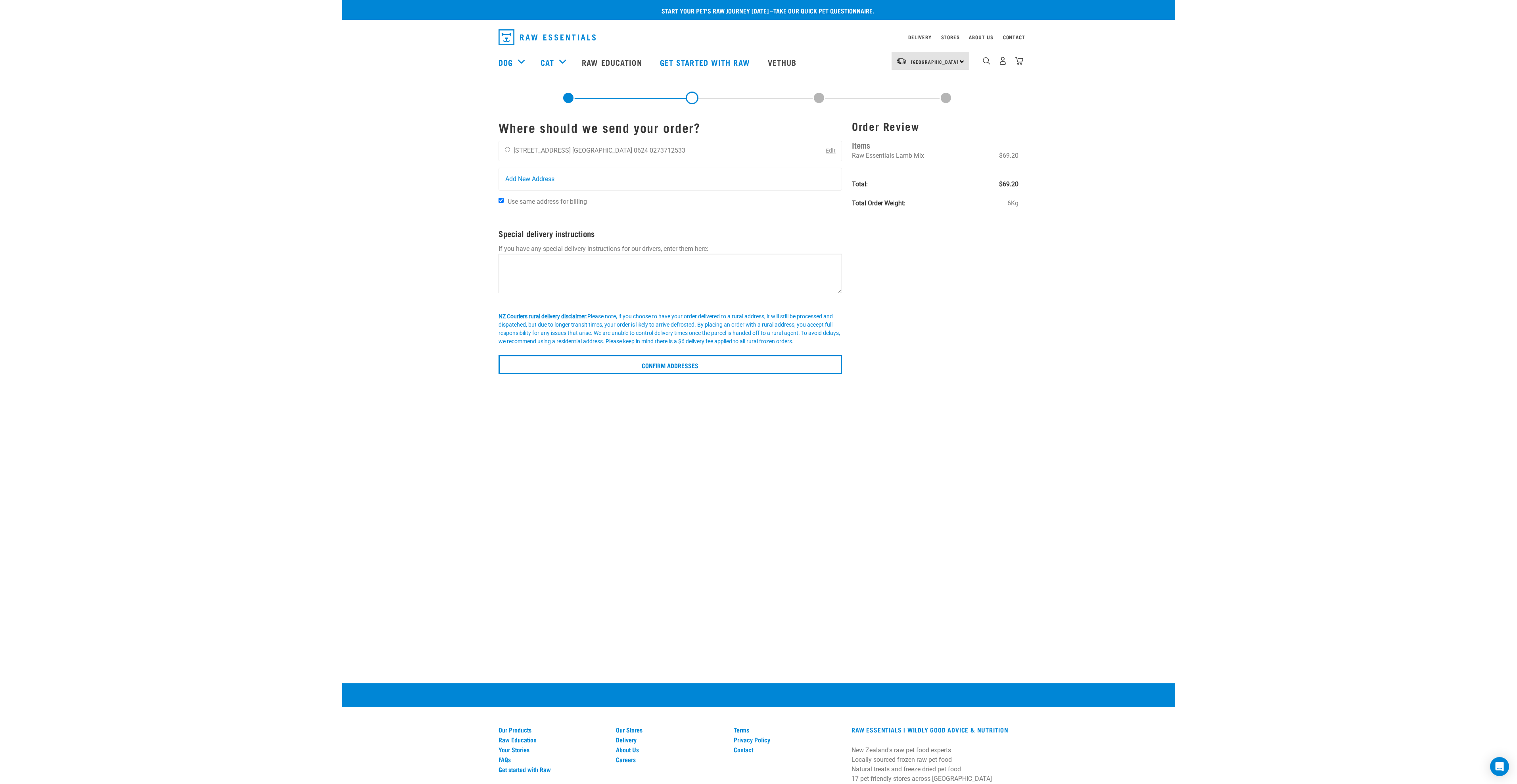
click at [1024, 64] on div "[GEOGRAPHIC_DATA] [GEOGRAPHIC_DATA] [GEOGRAPHIC_DATA] Dog Shop All Dog Get Star…" at bounding box center [758, 62] width 533 height 32
click at [1022, 62] on img "dropdown navigation" at bounding box center [1019, 61] width 8 height 8
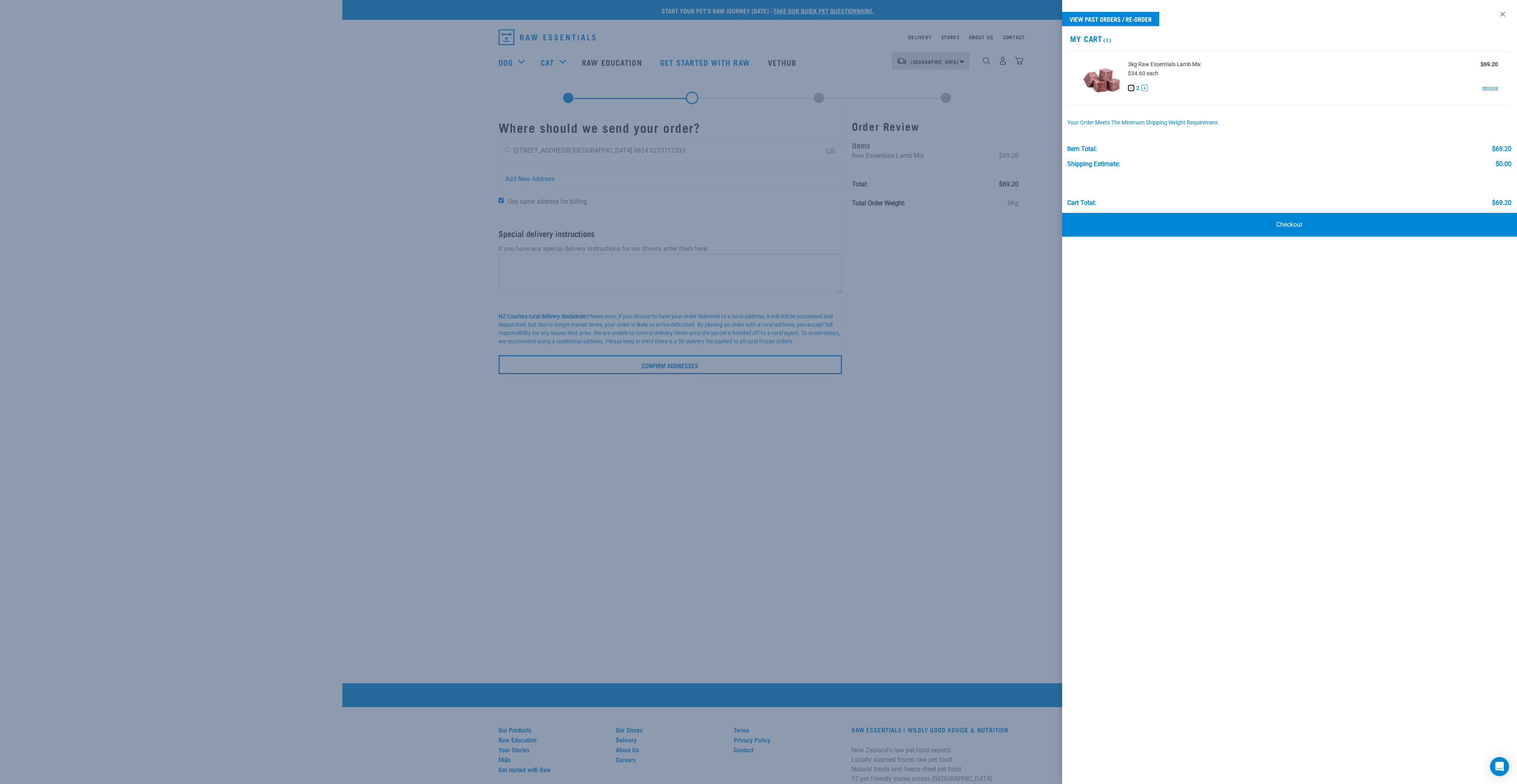
click at [1130, 89] on button "-" at bounding box center [1131, 88] width 6 height 6
click at [1503, 14] on link at bounding box center [1503, 14] width 13 height 13
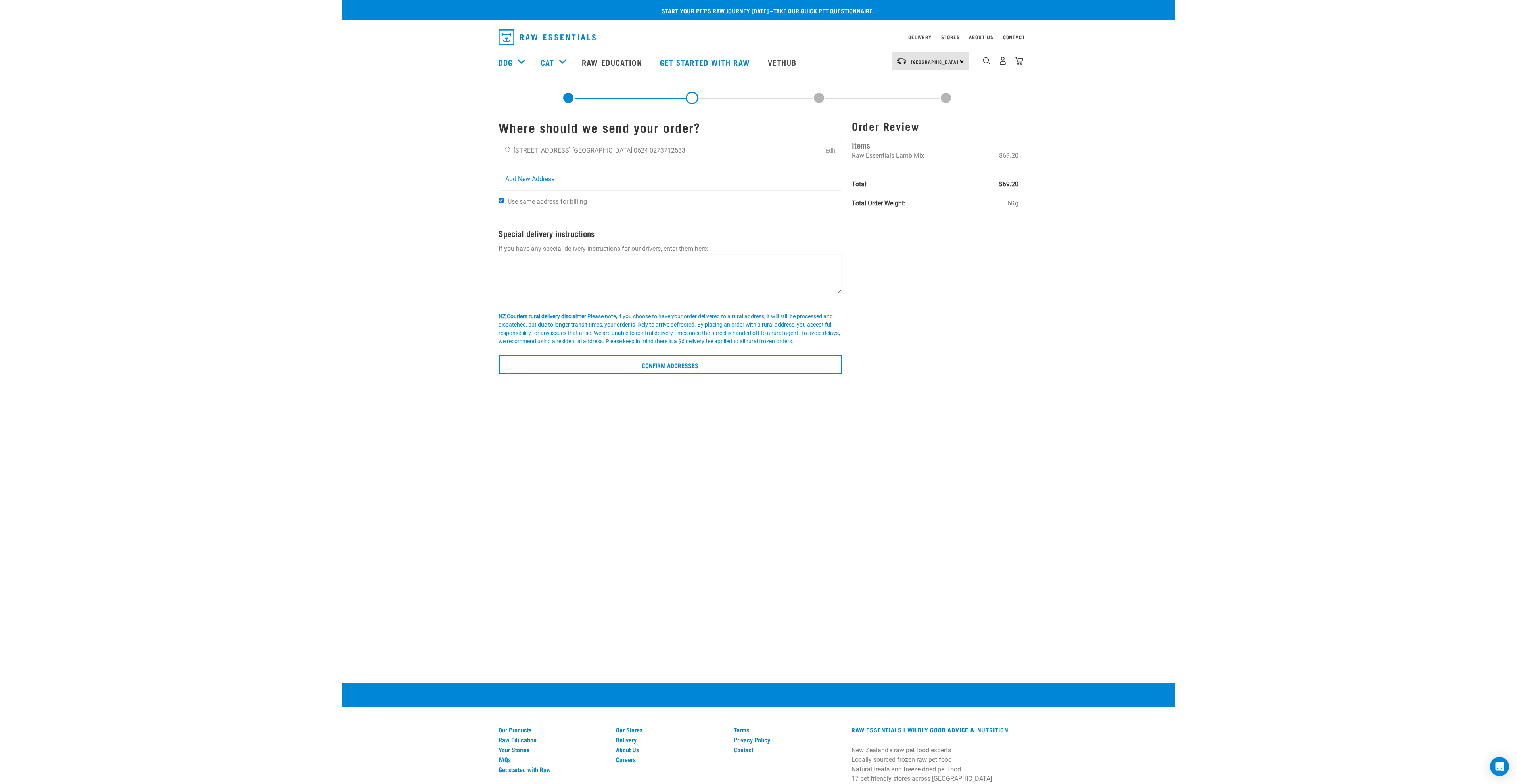
click at [706, 9] on p "Start your pet’s raw journey [DATE] – take our quick pet questionnaire." at bounding box center [764, 11] width 833 height 9
click at [615, 63] on link "Raw Education" at bounding box center [613, 62] width 78 height 32
